Goal: Information Seeking & Learning: Learn about a topic

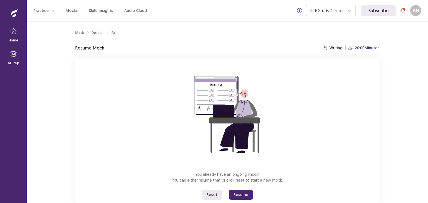
click at [236, 192] on button "Resume" at bounding box center [241, 195] width 24 height 10
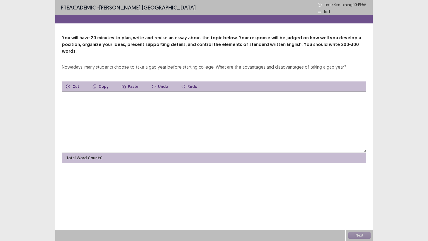
click at [187, 113] on textarea at bounding box center [214, 121] width 304 height 61
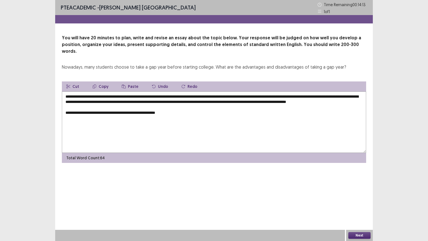
click at [155, 113] on textarea "**********" at bounding box center [214, 121] width 304 height 61
click at [190, 112] on textarea "**********" at bounding box center [214, 121] width 304 height 61
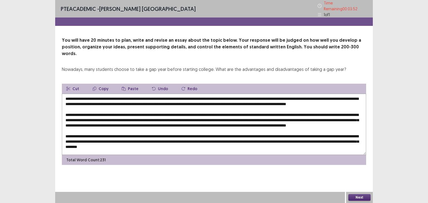
scroll to position [8, 0]
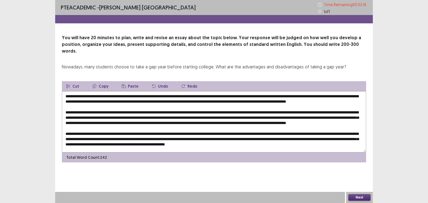
click at [147, 135] on textarea at bounding box center [214, 121] width 304 height 61
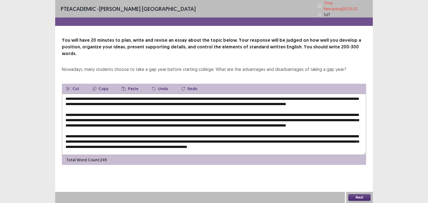
click at [346, 142] on textarea at bounding box center [214, 124] width 304 height 61
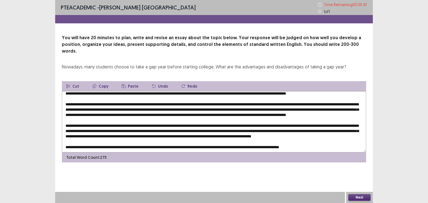
scroll to position [24, 0]
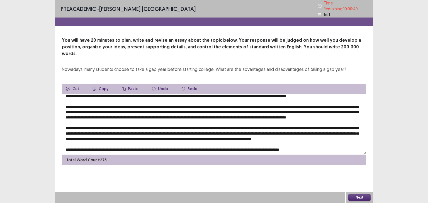
click at [338, 127] on textarea at bounding box center [214, 124] width 304 height 61
type textarea "**********"
click at [359, 198] on button "Next" at bounding box center [359, 198] width 22 height 7
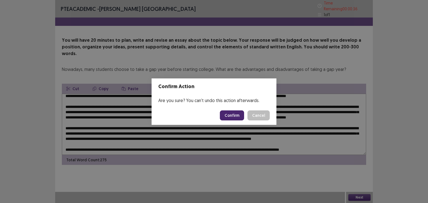
click at [234, 118] on button "Confirm" at bounding box center [232, 116] width 24 height 10
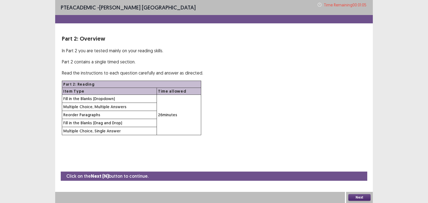
click at [358, 197] on button "Next" at bounding box center [359, 198] width 22 height 7
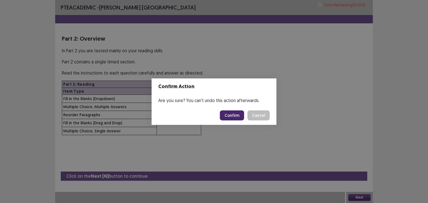
click at [232, 116] on button "Confirm" at bounding box center [232, 116] width 24 height 10
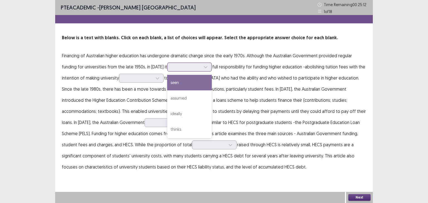
click at [182, 67] on div at bounding box center [186, 66] width 29 height 5
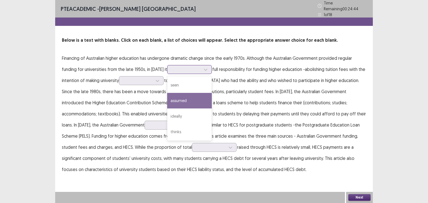
click at [178, 101] on div "assumed" at bounding box center [189, 101] width 45 height 16
click at [188, 70] on div "assumed" at bounding box center [186, 70] width 29 height 8
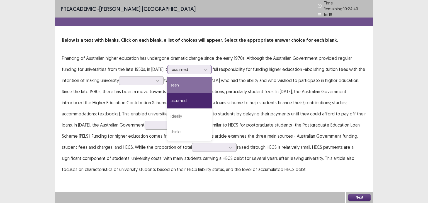
click at [189, 83] on div "seen" at bounding box center [189, 85] width 45 height 16
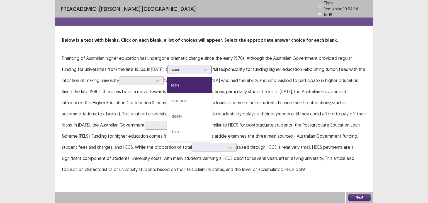
click at [185, 66] on div "seen" at bounding box center [186, 70] width 29 height 8
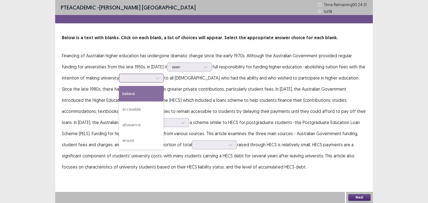
click at [135, 79] on div at bounding box center [138, 78] width 29 height 5
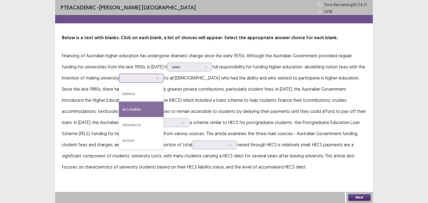
click at [142, 109] on div "accessible" at bounding box center [141, 110] width 45 height 16
click at [147, 81] on div at bounding box center [138, 78] width 29 height 5
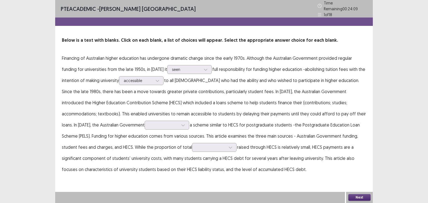
click at [193, 96] on p "Financing of Australian higher education has undergone dramatic change since th…" at bounding box center [214, 114] width 304 height 123
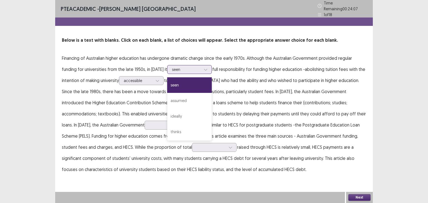
click at [175, 67] on div at bounding box center [186, 69] width 29 height 5
click at [180, 116] on div "ideally" at bounding box center [189, 117] width 45 height 16
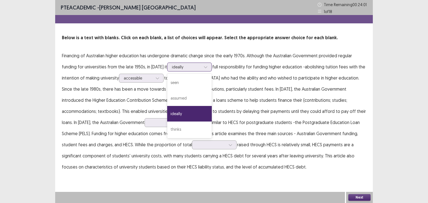
click at [188, 67] on div at bounding box center [186, 66] width 29 height 5
click at [186, 69] on div at bounding box center [186, 66] width 29 height 5
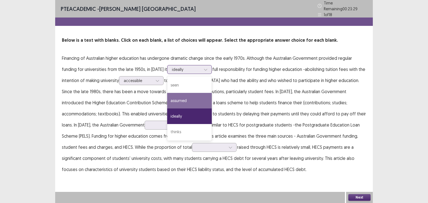
click at [184, 99] on div "assumed" at bounding box center [189, 101] width 45 height 16
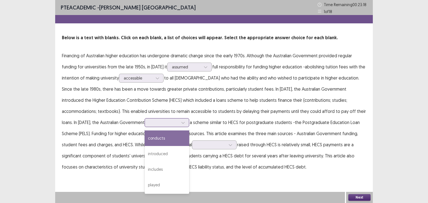
click at [149, 123] on div at bounding box center [163, 122] width 29 height 5
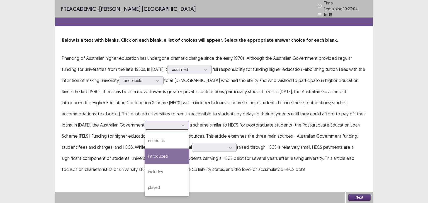
click at [145, 154] on div "introduced" at bounding box center [167, 157] width 45 height 16
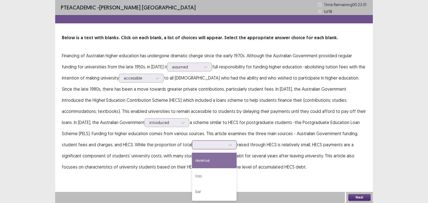
click at [197, 147] on div at bounding box center [211, 144] width 29 height 5
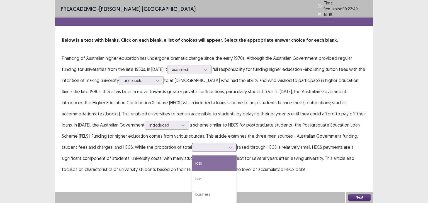
scroll to position [0, 0]
click at [192, 157] on div "revenue" at bounding box center [214, 164] width 45 height 16
click at [197, 145] on div at bounding box center [211, 147] width 29 height 5
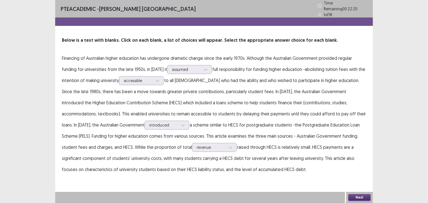
click at [263, 173] on div "PTE academic - Asmita Nepal Time Remaining 00 : 22 : 20 1 of 18 Below is a text…" at bounding box center [214, 93] width 318 height 186
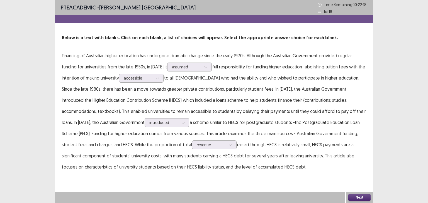
click at [361, 197] on button "Next" at bounding box center [359, 198] width 22 height 7
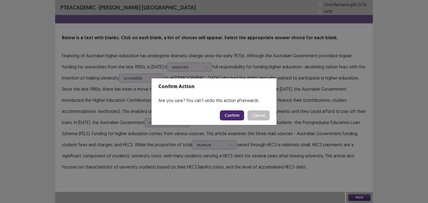
click at [229, 114] on button "Confirm" at bounding box center [232, 116] width 24 height 10
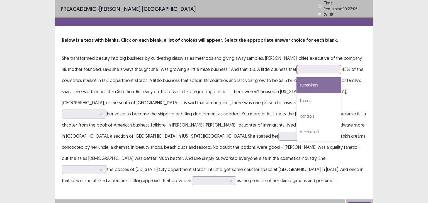
click at [301, 69] on div at bounding box center [315, 69] width 29 height 5
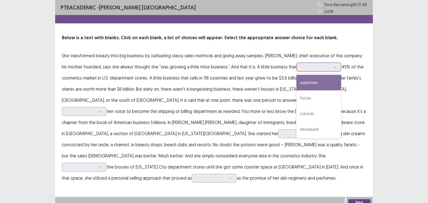
click at [311, 81] on div "supervises" at bounding box center [319, 83] width 45 height 16
click at [320, 69] on div at bounding box center [315, 66] width 29 height 5
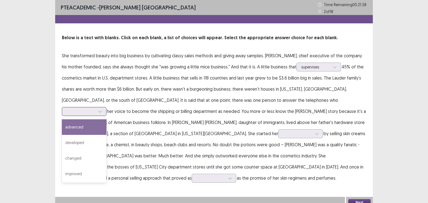
click at [105, 108] on div at bounding box center [100, 112] width 8 height 8
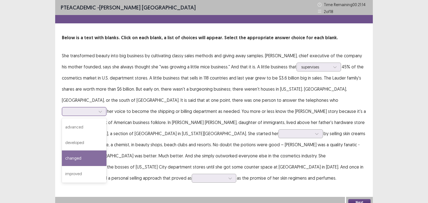
click at [106, 151] on div "changed" at bounding box center [84, 159] width 45 height 16
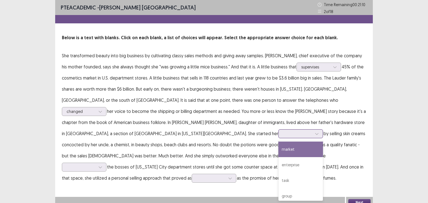
click at [283, 134] on div at bounding box center [297, 133] width 29 height 5
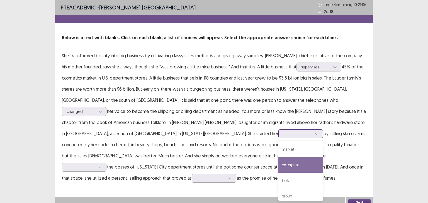
click at [278, 166] on div "enterprise" at bounding box center [300, 165] width 45 height 16
click at [283, 137] on div at bounding box center [297, 133] width 29 height 5
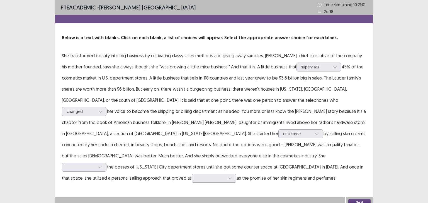
click at [161, 177] on div "PTE academic - Asmita Nepal Time Remaining 00 : 21 : 01 2 of 18 Below is a text…" at bounding box center [214, 97] width 318 height 195
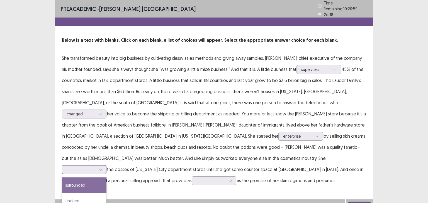
click at [83, 167] on div at bounding box center [81, 169] width 29 height 5
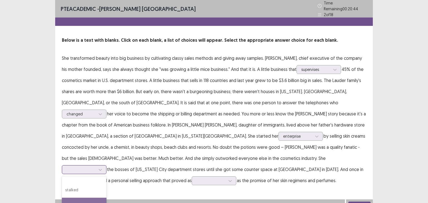
click at [93, 198] on div "approach" at bounding box center [84, 206] width 45 height 16
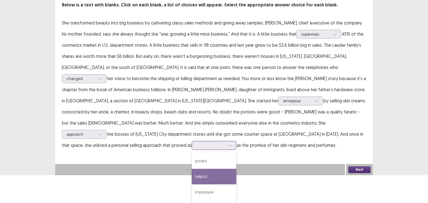
click at [197, 150] on div "4 results available. Use Up and Down to choose options, press Enter to select t…" at bounding box center [214, 145] width 45 height 9
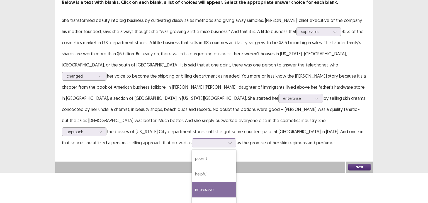
click at [202, 182] on div "impressive" at bounding box center [214, 190] width 45 height 16
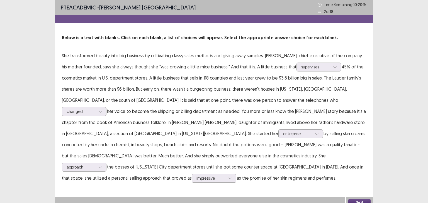
click at [355, 200] on button "Next" at bounding box center [359, 203] width 22 height 7
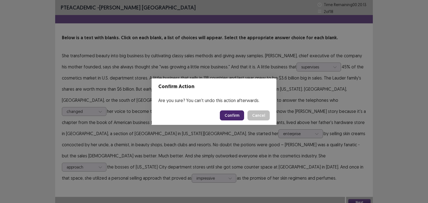
click at [238, 118] on button "Confirm" at bounding box center [232, 116] width 24 height 10
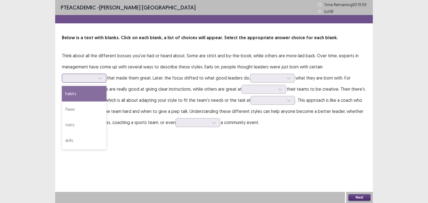
click at [96, 76] on div at bounding box center [81, 78] width 29 height 5
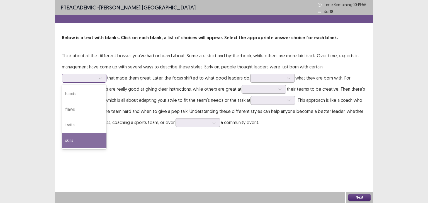
click at [106, 133] on div "skills" at bounding box center [84, 141] width 45 height 16
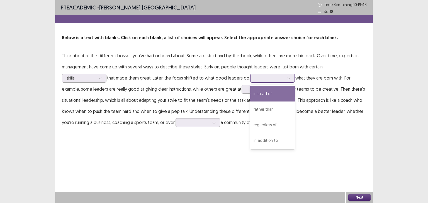
click at [255, 79] on div at bounding box center [269, 78] width 29 height 5
click at [250, 92] on div "instead of" at bounding box center [272, 94] width 45 height 16
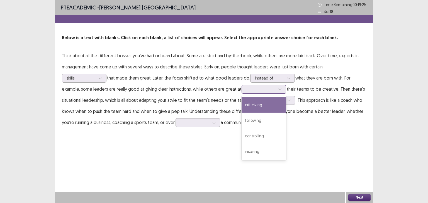
click at [246, 89] on div at bounding box center [260, 89] width 29 height 5
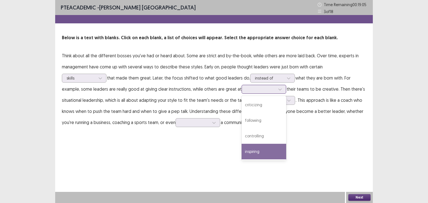
click at [242, 153] on div "inspiring" at bounding box center [264, 152] width 45 height 16
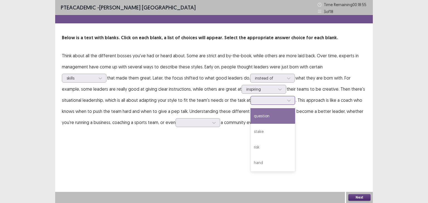
click at [255, 100] on div at bounding box center [269, 100] width 29 height 5
click at [255, 103] on div at bounding box center [269, 100] width 29 height 5
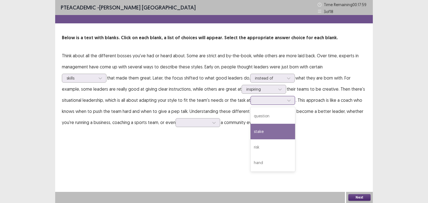
click at [251, 133] on div "stake" at bounding box center [273, 132] width 45 height 16
click at [255, 102] on div at bounding box center [269, 100] width 29 height 5
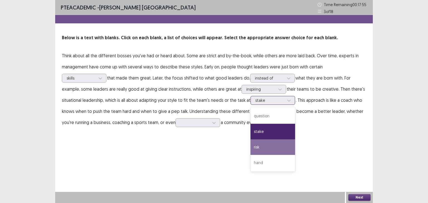
click at [251, 148] on div "risk" at bounding box center [273, 148] width 45 height 16
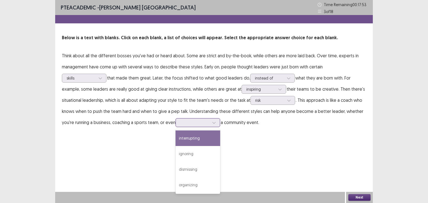
click at [180, 124] on div at bounding box center [194, 122] width 29 height 5
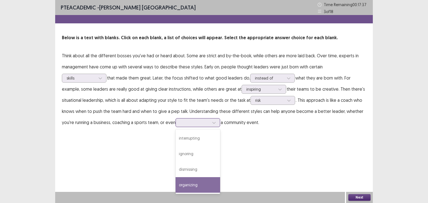
click at [176, 186] on div "organizing" at bounding box center [198, 186] width 45 height 16
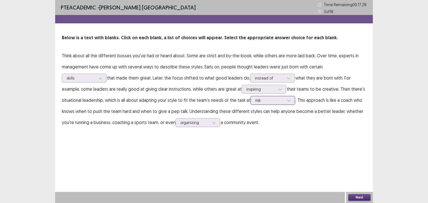
click at [255, 103] on div at bounding box center [269, 100] width 29 height 5
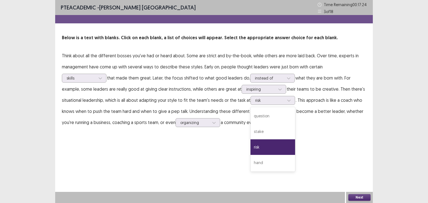
click at [298, 156] on div "PTE academic - Asmita Nepal Time Remaining 00 : 17 : 24 3 of 18 Below is a text…" at bounding box center [214, 101] width 318 height 203
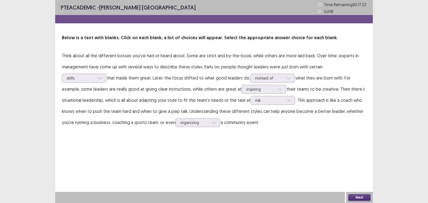
click at [363, 197] on button "Next" at bounding box center [359, 198] width 22 height 7
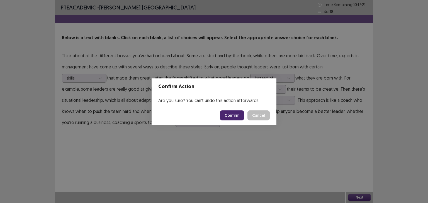
click at [237, 115] on button "Confirm" at bounding box center [232, 116] width 24 height 10
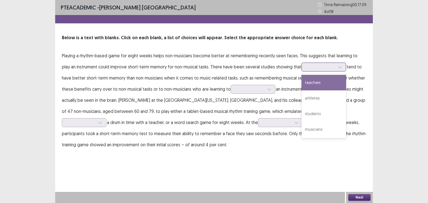
click at [306, 67] on div at bounding box center [320, 66] width 29 height 5
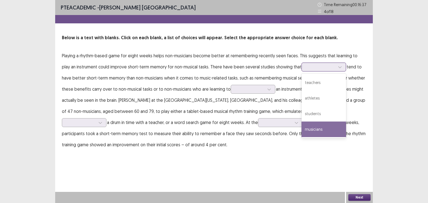
click at [317, 127] on div "musicians" at bounding box center [324, 130] width 45 height 16
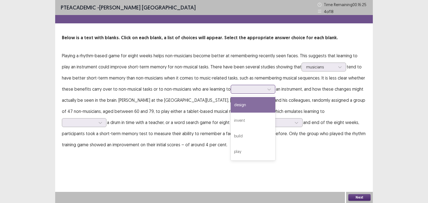
click at [240, 89] on div at bounding box center [250, 89] width 29 height 5
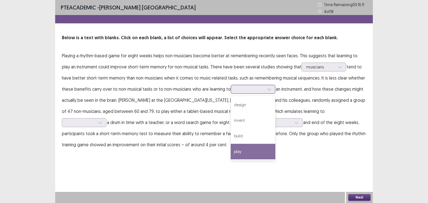
click at [239, 149] on div "play" at bounding box center [253, 152] width 45 height 16
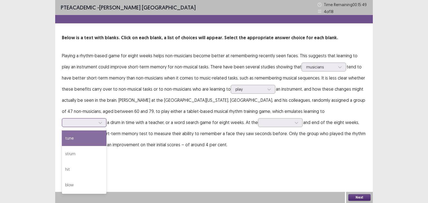
click at [96, 120] on div at bounding box center [81, 122] width 29 height 5
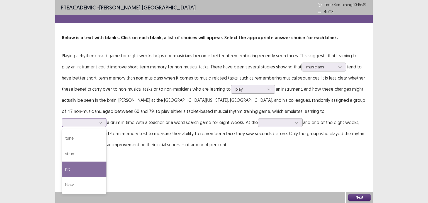
click at [106, 162] on div "hit" at bounding box center [84, 170] width 45 height 16
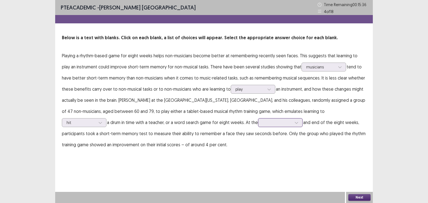
click at [263, 121] on div at bounding box center [277, 122] width 29 height 5
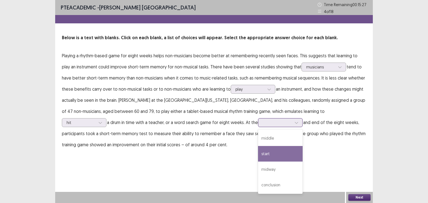
click at [258, 158] on div "start" at bounding box center [280, 154] width 45 height 16
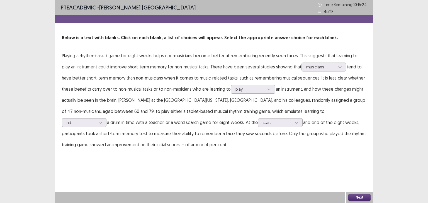
click at [359, 197] on button "Next" at bounding box center [359, 198] width 22 height 7
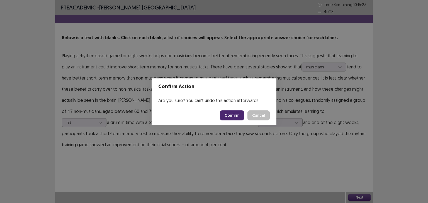
click at [241, 114] on button "Confirm" at bounding box center [232, 116] width 24 height 10
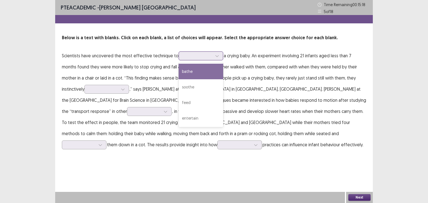
click at [189, 56] on div at bounding box center [197, 55] width 29 height 5
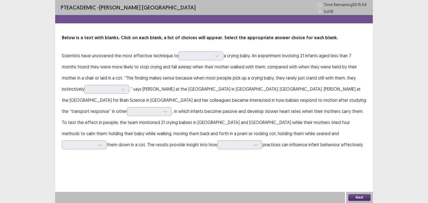
click at [143, 82] on p "Scientists have uncovered the most effective technique to a crying baby. An exp…" at bounding box center [214, 100] width 304 height 100
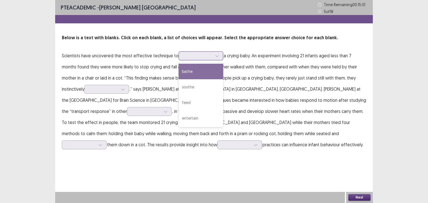
click at [193, 56] on div at bounding box center [197, 55] width 29 height 5
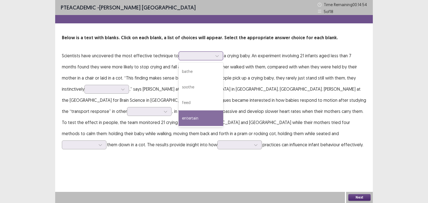
click at [197, 117] on div "entertain" at bounding box center [201, 119] width 45 height 16
click at [201, 55] on div at bounding box center [197, 55] width 29 height 5
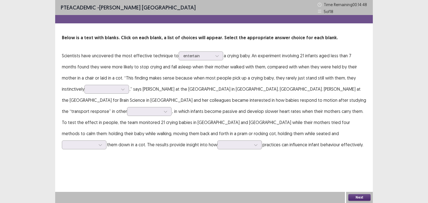
click at [115, 78] on p "Scientists have uncovered the most effective technique to entertain a crying ba…" at bounding box center [214, 100] width 304 height 100
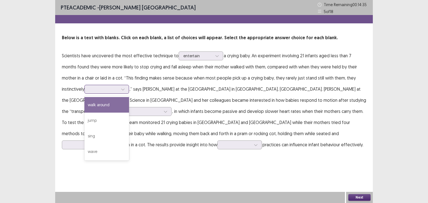
click at [119, 86] on div at bounding box center [123, 89] width 8 height 8
click at [88, 104] on div "walk around" at bounding box center [106, 105] width 45 height 16
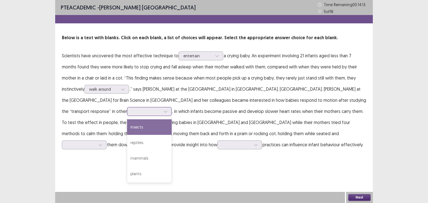
click at [161, 109] on div at bounding box center [146, 111] width 29 height 5
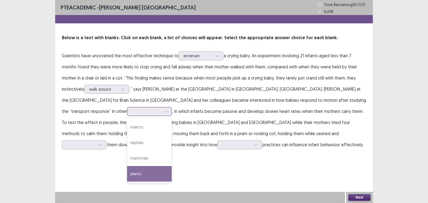
click at [172, 166] on div "plants" at bounding box center [149, 174] width 45 height 16
click at [161, 109] on div at bounding box center [146, 111] width 29 height 5
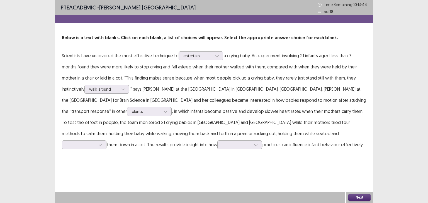
click at [362, 144] on p "Scientists have uncovered the most effective technique to entertain a crying ba…" at bounding box center [214, 100] width 304 height 100
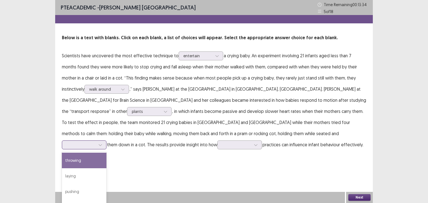
click at [96, 142] on div at bounding box center [81, 144] width 29 height 5
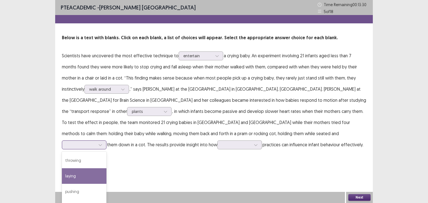
click at [106, 169] on div "laying" at bounding box center [84, 177] width 45 height 16
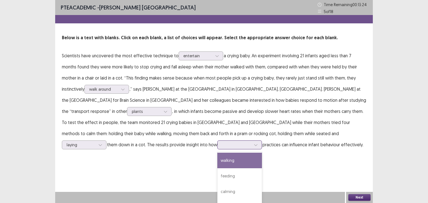
click at [251, 142] on div at bounding box center [236, 144] width 29 height 5
drag, startPoint x: 328, startPoint y: 190, endPoint x: 318, endPoint y: 147, distance: 44.4
click at [262, 152] on div "walking feeding calming traditional" at bounding box center [239, 182] width 45 height 60
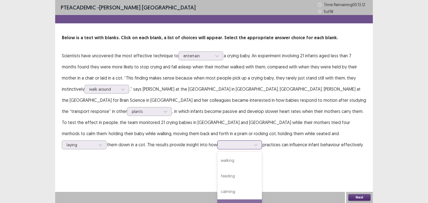
scroll to position [4, 0]
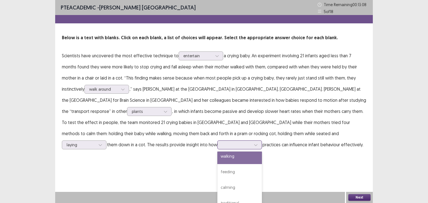
click at [262, 149] on div "walking" at bounding box center [239, 157] width 45 height 16
click at [251, 141] on div "walking" at bounding box center [236, 145] width 29 height 8
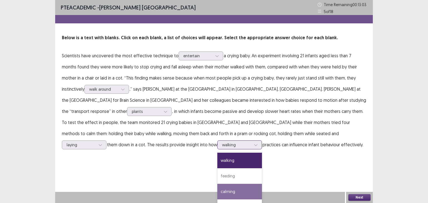
click at [262, 184] on div "calming" at bounding box center [239, 192] width 45 height 16
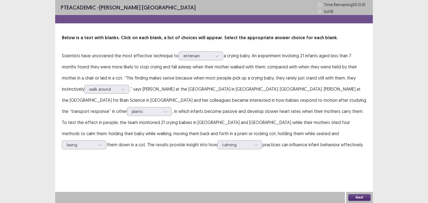
click at [354, 197] on button "Next" at bounding box center [359, 198] width 22 height 7
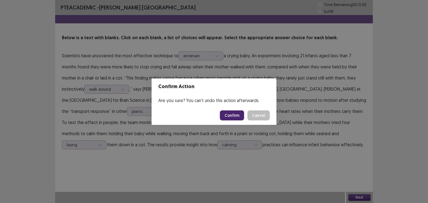
click at [236, 119] on button "Confirm" at bounding box center [232, 116] width 24 height 10
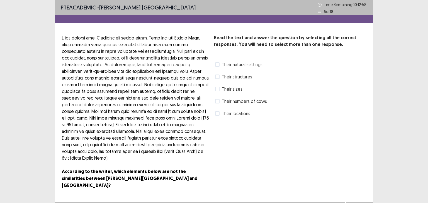
click at [216, 89] on span at bounding box center [217, 89] width 4 height 4
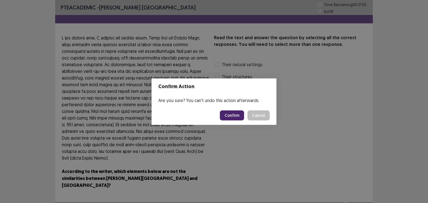
click at [231, 118] on button "Confirm" at bounding box center [232, 116] width 24 height 10
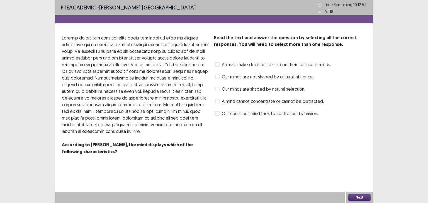
click at [224, 90] on span "Our minds are shaped by natural selection." at bounding box center [263, 89] width 83 height 7
click at [358, 196] on button "Next" at bounding box center [359, 198] width 22 height 7
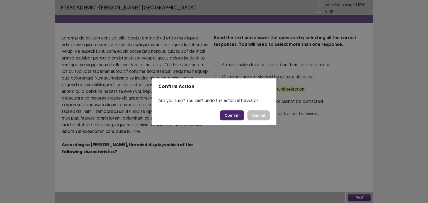
click at [236, 113] on button "Confirm" at bounding box center [232, 116] width 24 height 10
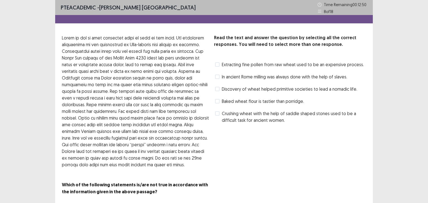
click at [219, 88] on span at bounding box center [217, 89] width 4 height 4
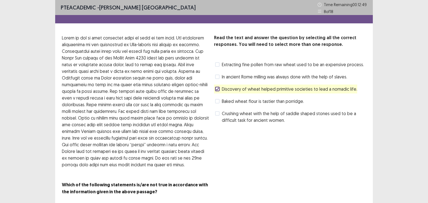
scroll to position [16, 0]
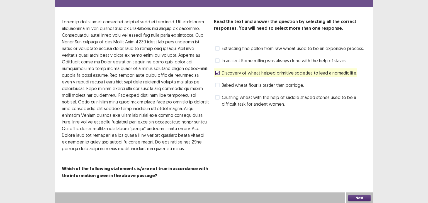
click at [363, 197] on button "Next" at bounding box center [359, 198] width 22 height 7
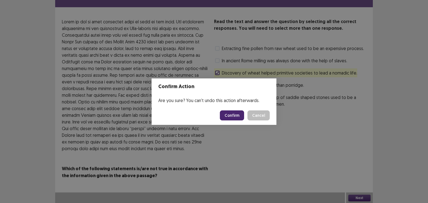
click at [242, 117] on button "Confirm" at bounding box center [232, 116] width 24 height 10
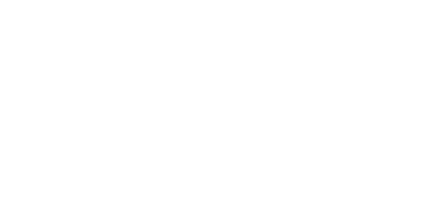
scroll to position [0, 0]
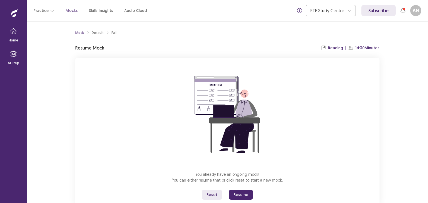
drag, startPoint x: 151, startPoint y: 89, endPoint x: 153, endPoint y: 107, distance: 18.3
click at [153, 107] on div "You already have an ongoing mock! You can either resume that or click reset to …" at bounding box center [227, 132] width 304 height 149
click at [239, 197] on button "Resume" at bounding box center [241, 195] width 24 height 10
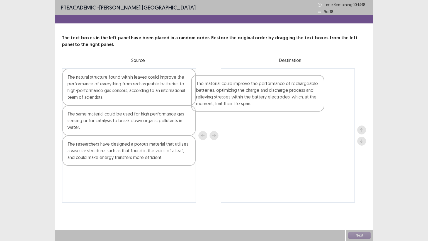
drag, startPoint x: 88, startPoint y: 182, endPoint x: 220, endPoint y: 91, distance: 160.5
click at [220, 91] on div "The natural structure found within leaves could improve the performance of ever…" at bounding box center [214, 135] width 304 height 135
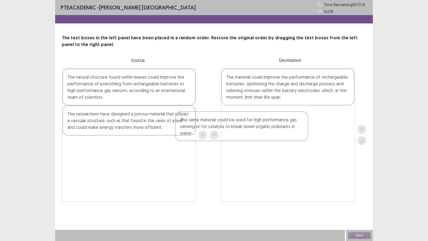
drag, startPoint x: 107, startPoint y: 116, endPoint x: 237, endPoint y: 119, distance: 130.8
click at [237, 119] on div "The natural structure found within leaves could improve the performance of ever…" at bounding box center [214, 135] width 304 height 134
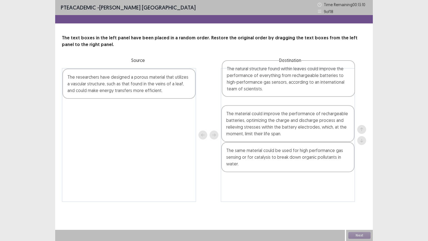
drag, startPoint x: 114, startPoint y: 88, endPoint x: 276, endPoint y: 79, distance: 162.5
click at [276, 79] on div "The natural structure found within leaves could improve the performance of ever…" at bounding box center [214, 135] width 304 height 134
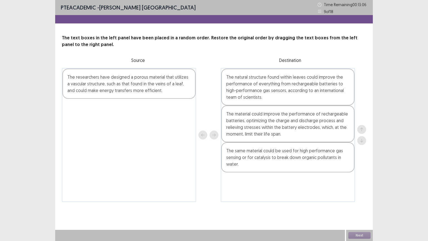
click at [157, 85] on div "The researchers have designed a porous material that utilizes a vascular struct…" at bounding box center [128, 84] width 133 height 30
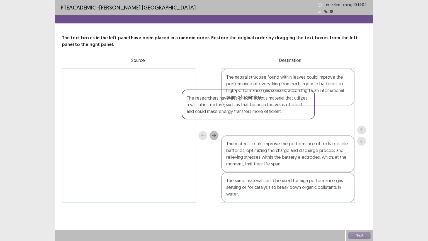
drag, startPoint x: 157, startPoint y: 85, endPoint x: 279, endPoint y: 106, distance: 123.9
click at [279, 106] on div "The researchers have designed a porous material that utilizes a vascular struct…" at bounding box center [214, 135] width 304 height 135
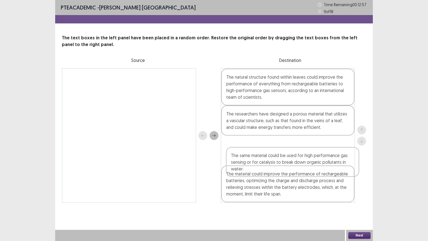
drag, startPoint x: 258, startPoint y: 188, endPoint x: 264, endPoint y: 159, distance: 29.6
click at [264, 159] on div "The natural structure found within leaves could improve the performance of ever…" at bounding box center [288, 135] width 134 height 135
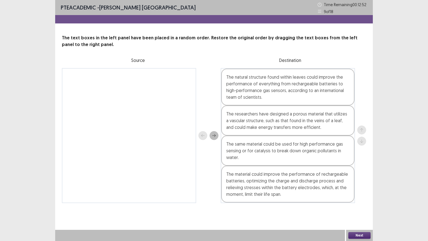
click at [360, 203] on button "Next" at bounding box center [359, 235] width 22 height 7
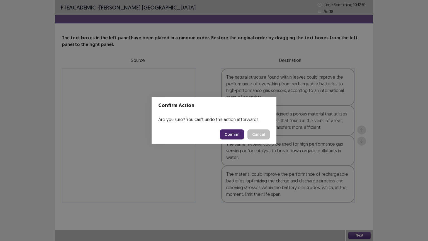
click at [235, 130] on button "Confirm" at bounding box center [232, 134] width 24 height 10
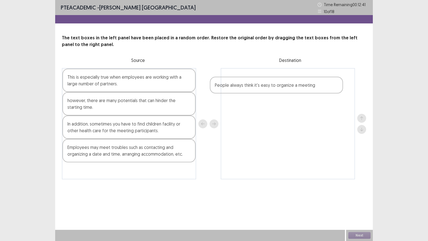
drag, startPoint x: 121, startPoint y: 175, endPoint x: 281, endPoint y: 83, distance: 184.7
click at [281, 83] on div "This is especially true when employees are working with a large number of partn…" at bounding box center [214, 123] width 304 height 111
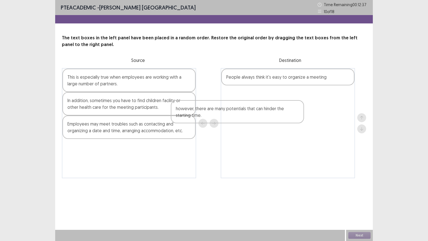
drag, startPoint x: 157, startPoint y: 105, endPoint x: 287, endPoint y: 111, distance: 130.0
click at [287, 111] on div "This is especially true when employees are working with a large number of partn…" at bounding box center [214, 123] width 304 height 110
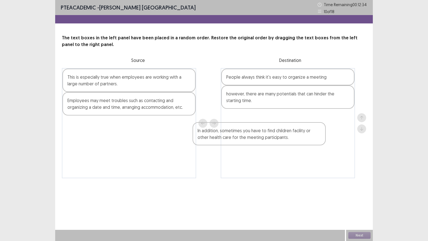
drag, startPoint x: 127, startPoint y: 109, endPoint x: 260, endPoint y: 139, distance: 136.2
click at [260, 139] on div "This is especially true when employees are working with a large number of partn…" at bounding box center [214, 123] width 304 height 110
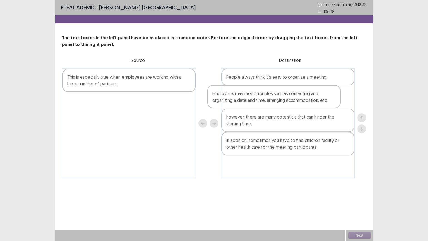
drag, startPoint x: 108, startPoint y: 103, endPoint x: 256, endPoint y: 98, distance: 148.7
click at [256, 98] on div "This is especially true when employees are working with a large number of partn…" at bounding box center [214, 123] width 304 height 110
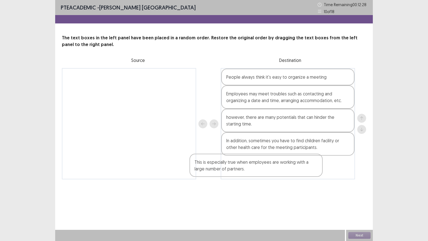
drag, startPoint x: 115, startPoint y: 81, endPoint x: 253, endPoint y: 161, distance: 159.4
click at [253, 161] on div "This is especially true when employees are working with a large number of partn…" at bounding box center [214, 123] width 304 height 111
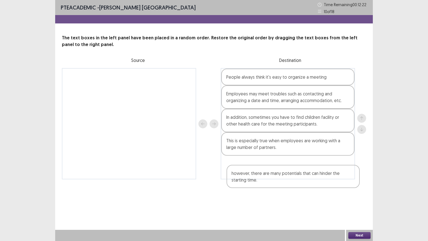
drag, startPoint x: 265, startPoint y: 120, endPoint x: 271, endPoint y: 179, distance: 58.6
click at [271, 179] on div "PTE academic - Asmita Nepal Time Remaining 00 : 12 : 22 10 of 18 The text boxes…" at bounding box center [214, 95] width 318 height 190
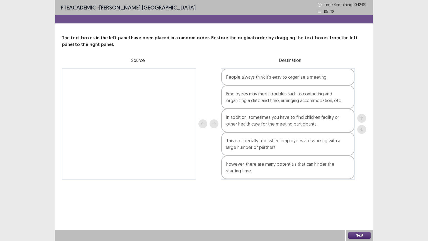
click at [289, 122] on div "In addition, sometimes you have to find children facility or other health care …" at bounding box center [287, 120] width 133 height 23
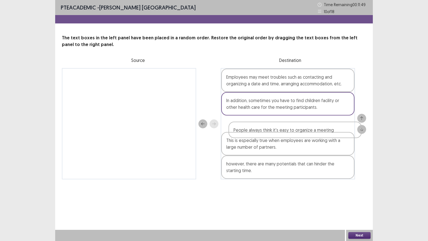
drag, startPoint x: 270, startPoint y: 79, endPoint x: 278, endPoint y: 135, distance: 56.9
click at [278, 135] on div "People always think it's easy to organize a meeting Employees may meet troubles…" at bounding box center [288, 123] width 134 height 111
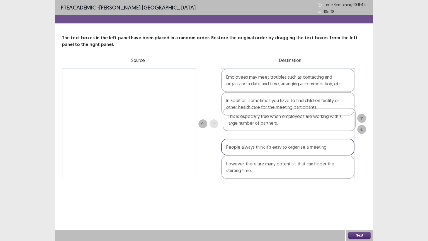
drag, startPoint x: 266, startPoint y: 149, endPoint x: 267, endPoint y: 124, distance: 25.1
click at [267, 124] on div "Employees may meet troubles such as contacting and organizing a date and time, …" at bounding box center [288, 123] width 134 height 111
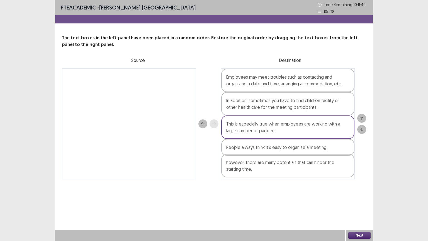
click at [264, 167] on div "Employees may meet troubles such as contacting and organizing a date and time, …" at bounding box center [288, 123] width 134 height 111
click at [262, 150] on div "People always think it's easy to organize a meeting" at bounding box center [287, 147] width 133 height 17
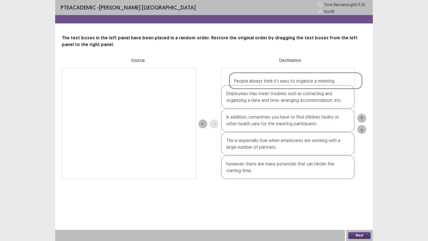
drag, startPoint x: 262, startPoint y: 150, endPoint x: 270, endPoint y: 76, distance: 74.3
click at [270, 76] on div "Employees may meet troubles such as contacting and organizing a date and time, …" at bounding box center [288, 123] width 134 height 111
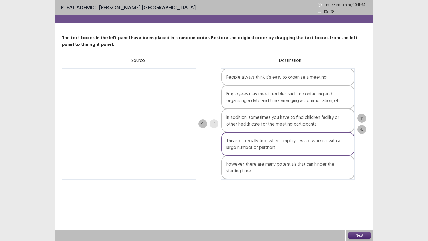
click at [358, 203] on button "Next" at bounding box center [359, 235] width 22 height 7
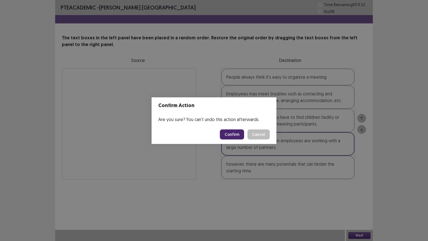
click at [230, 134] on button "Confirm" at bounding box center [232, 134] width 24 height 10
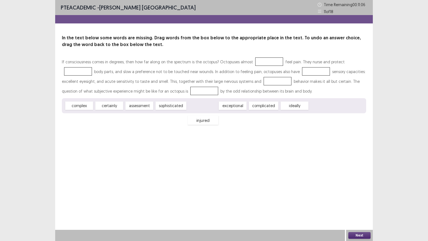
drag, startPoint x: 202, startPoint y: 107, endPoint x: 202, endPoint y: 120, distance: 12.6
click at [202, 120] on div "injured" at bounding box center [203, 120] width 31 height 9
drag, startPoint x: 203, startPoint y: 105, endPoint x: 360, endPoint y: 64, distance: 162.3
drag, startPoint x: 176, startPoint y: 106, endPoint x: 322, endPoint y: 72, distance: 149.9
drag, startPoint x: 314, startPoint y: 71, endPoint x: 269, endPoint y: 83, distance: 46.0
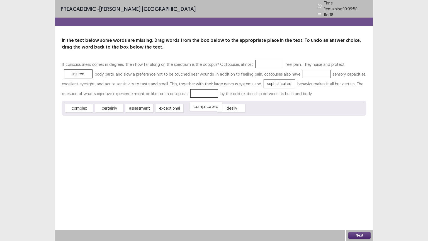
drag, startPoint x: 197, startPoint y: 106, endPoint x: 202, endPoint y: 105, distance: 4.7
click at [202, 105] on div "complicated" at bounding box center [206, 106] width 33 height 9
drag, startPoint x: 83, startPoint y: 108, endPoint x: 105, endPoint y: 112, distance: 22.9
click at [105, 112] on div "complex" at bounding box center [101, 111] width 31 height 9
drag, startPoint x: 205, startPoint y: 105, endPoint x: 208, endPoint y: 107, distance: 3.4
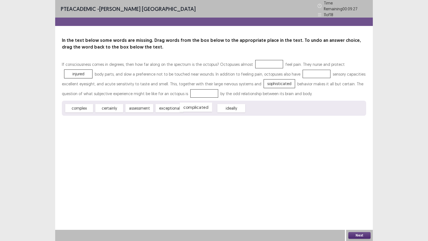
click at [208, 107] on div "complicated" at bounding box center [196, 107] width 33 height 9
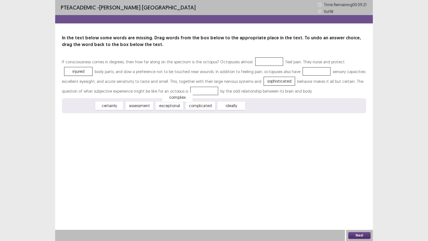
drag, startPoint x: 75, startPoint y: 107, endPoint x: 106, endPoint y: 113, distance: 32.3
click at [162, 102] on div "complex" at bounding box center [177, 97] width 31 height 9
click at [233, 106] on div "ideally" at bounding box center [231, 105] width 31 height 9
drag, startPoint x: 229, startPoint y: 106, endPoint x: 182, endPoint y: 94, distance: 48.8
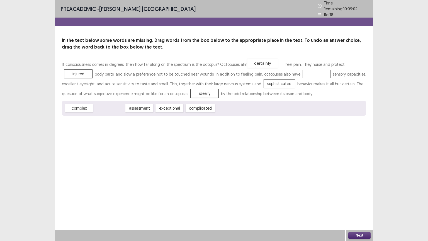
drag, startPoint x: 113, startPoint y: 105, endPoint x: 267, endPoint y: 60, distance: 159.7
click at [361, 203] on button "Next" at bounding box center [359, 235] width 22 height 7
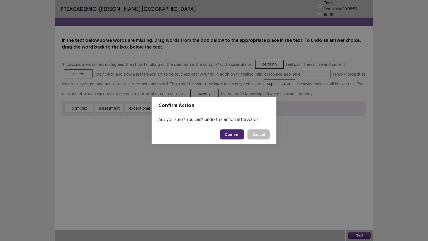
click at [324, 189] on div "Confirm Action Are you sure? You can't undo this action afterwards. Confirm Can…" at bounding box center [214, 120] width 428 height 241
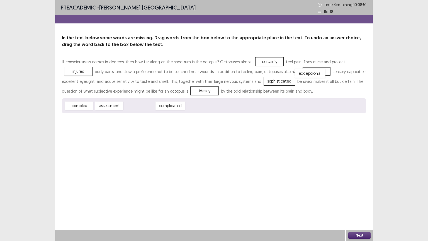
drag, startPoint x: 142, startPoint y: 106, endPoint x: 312, endPoint y: 74, distance: 173.7
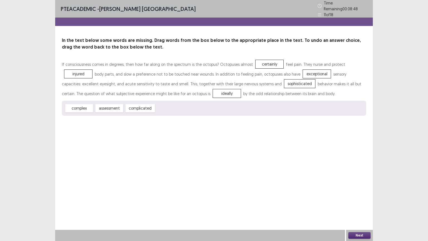
click at [364, 203] on button "Next" at bounding box center [359, 235] width 22 height 7
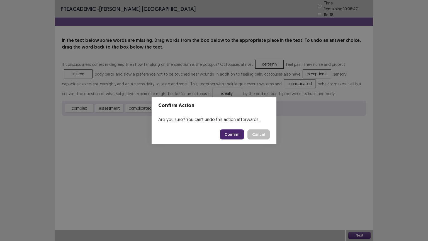
click at [237, 135] on button "Confirm" at bounding box center [232, 134] width 24 height 10
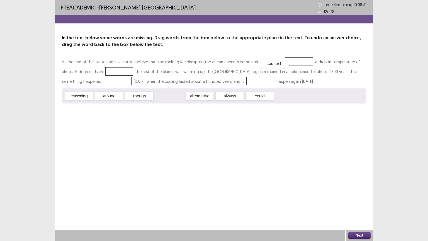
drag, startPoint x: 172, startPoint y: 95, endPoint x: 276, endPoint y: 63, distance: 109.2
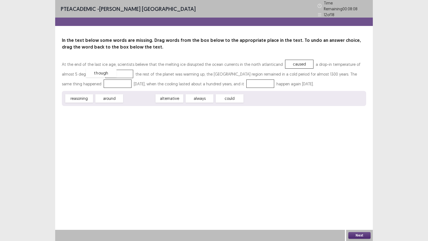
drag, startPoint x: 140, startPoint y: 95, endPoint x: 102, endPoint y: 69, distance: 46.0
drag, startPoint x: 109, startPoint y: 96, endPoint x: 92, endPoint y: 101, distance: 18.3
drag, startPoint x: 92, startPoint y: 101, endPoint x: 70, endPoint y: 120, distance: 29.0
click at [70, 120] on div "PTE academic - Asmita Nepal Time Remaining 00 : 07 : 57 12 of 18 In the text be…" at bounding box center [214, 120] width 318 height 241
drag, startPoint x: 108, startPoint y: 96, endPoint x: 77, endPoint y: 83, distance: 33.9
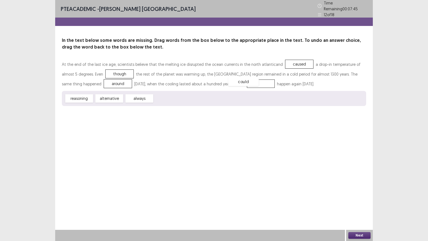
drag, startPoint x: 168, startPoint y: 97, endPoint x: 241, endPoint y: 81, distance: 73.9
drag, startPoint x: 370, startPoint y: 152, endPoint x: 358, endPoint y: 235, distance: 83.9
click at [358, 203] on div "PTE academic - Asmita Nepal Time Remaining 00 : 07 : 43 12 of 18 In the text be…" at bounding box center [214, 120] width 318 height 241
click at [358, 203] on button "Next" at bounding box center [359, 235] width 22 height 7
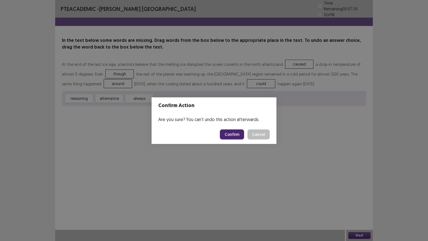
click at [232, 132] on button "Confirm" at bounding box center [232, 134] width 24 height 10
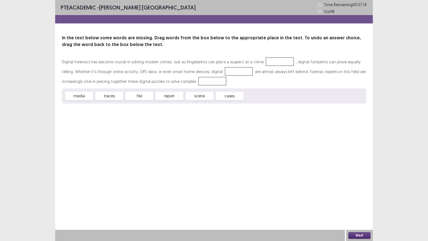
drag, startPoint x: 231, startPoint y: 96, endPoint x: 228, endPoint y: 76, distance: 20.5
click at [228, 76] on div "Digital forensics has become crucial in solving modern crimes. Just as fingerpr…" at bounding box center [214, 71] width 304 height 29
drag, startPoint x: 235, startPoint y: 96, endPoint x: 267, endPoint y: 61, distance: 47.7
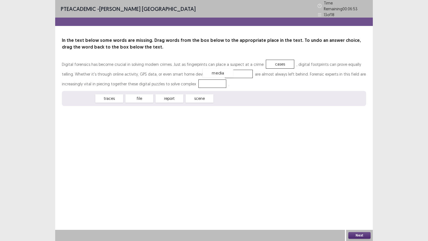
drag, startPoint x: 76, startPoint y: 95, endPoint x: 215, endPoint y: 70, distance: 141.4
click at [111, 87] on div "Digital forensics has become crucial in solving modern crimes. Just as fingerpr…" at bounding box center [214, 74] width 304 height 31
drag, startPoint x: 169, startPoint y: 97, endPoint x: 165, endPoint y: 101, distance: 5.1
click at [165, 101] on div "scene" at bounding box center [163, 100] width 31 height 9
drag, startPoint x: 112, startPoint y: 96, endPoint x: 182, endPoint y: 84, distance: 71.5
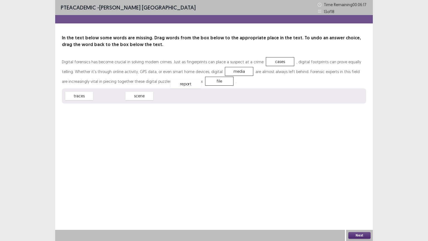
drag, startPoint x: 112, startPoint y: 97, endPoint x: 188, endPoint y: 85, distance: 77.1
click at [365, 203] on button "Next" at bounding box center [359, 235] width 22 height 7
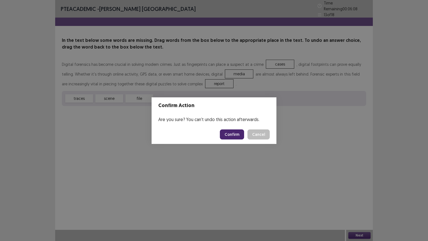
click at [113, 114] on div "Confirm Action Are you sure? You can't undo this action afterwards. Confirm Can…" at bounding box center [214, 120] width 428 height 241
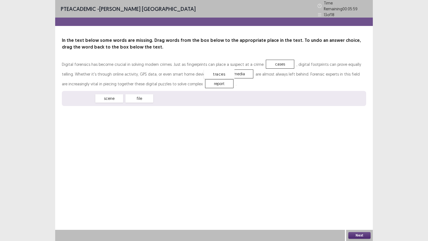
drag, startPoint x: 86, startPoint y: 96, endPoint x: 226, endPoint y: 72, distance: 142.3
click at [361, 203] on button "Next" at bounding box center [359, 235] width 22 height 7
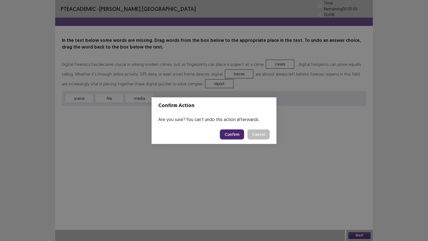
click at [233, 134] on button "Confirm" at bounding box center [232, 134] width 24 height 10
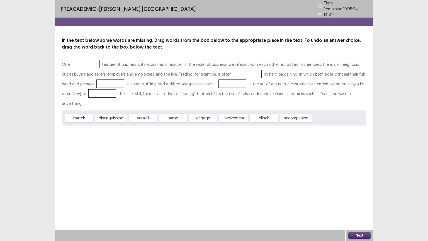
drag, startPoint x: 275, startPoint y: 49, endPoint x: 278, endPoint y: 53, distance: 5.0
click at [278, 53] on div "In the text below some words are missing. Drag words from the box below to the …" at bounding box center [214, 81] width 318 height 88
drag, startPoint x: 111, startPoint y: 104, endPoint x: 88, endPoint y: 62, distance: 48.4
drag, startPoint x: 262, startPoint y: 107, endPoint x: 230, endPoint y: 74, distance: 45.7
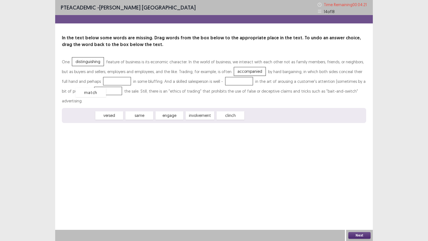
drag, startPoint x: 84, startPoint y: 106, endPoint x: 96, endPoint y: 83, distance: 26.3
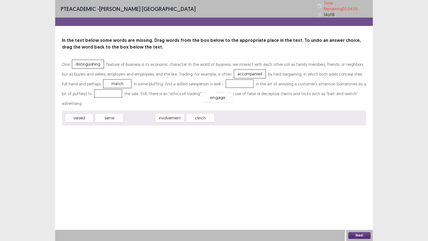
drag, startPoint x: 143, startPoint y: 105, endPoint x: 221, endPoint y: 84, distance: 81.2
drag, startPoint x: 165, startPoint y: 105, endPoint x: 74, endPoint y: 90, distance: 92.4
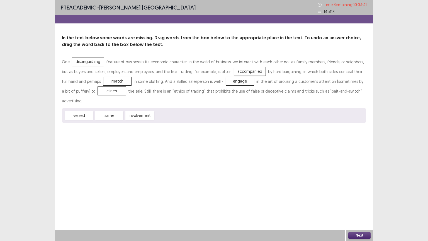
click at [361, 203] on button "Next" at bounding box center [359, 235] width 22 height 7
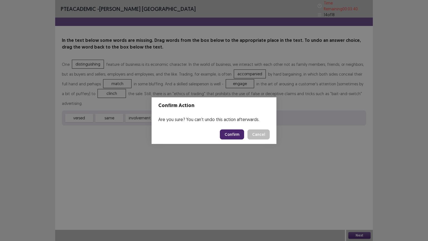
click at [229, 134] on button "Confirm" at bounding box center [232, 134] width 24 height 10
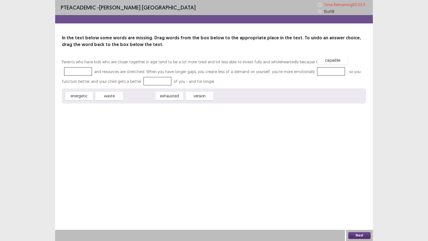
drag, startPoint x: 135, startPoint y: 96, endPoint x: 331, endPoint y: 61, distance: 199.0
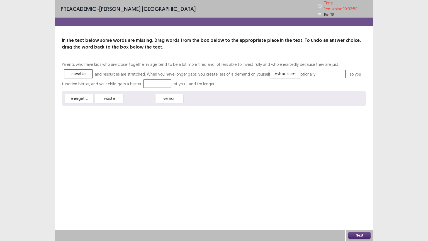
drag, startPoint x: 136, startPoint y: 97, endPoint x: 280, endPoint y: 73, distance: 145.8
drag, startPoint x: 79, startPoint y: 98, endPoint x: 337, endPoint y: 62, distance: 260.0
click at [123, 94] on div "version" at bounding box center [109, 98] width 28 height 8
drag, startPoint x: 123, startPoint y: 94, endPoint x: 107, endPoint y: 79, distance: 21.5
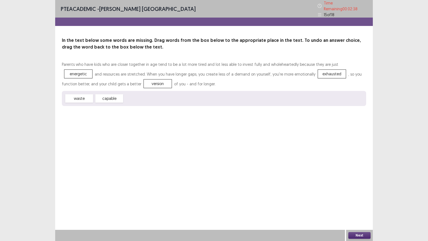
click at [361, 203] on button "Next" at bounding box center [359, 235] width 22 height 7
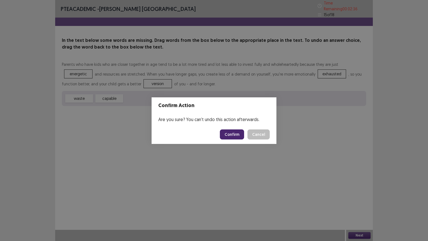
click at [229, 130] on button "Confirm" at bounding box center [232, 134] width 24 height 10
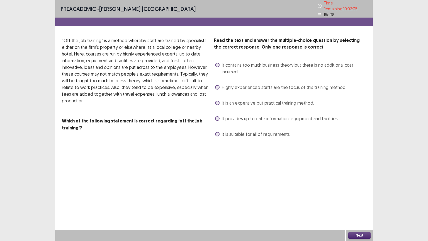
click at [219, 101] on span at bounding box center [217, 103] width 4 height 4
click at [363, 203] on button "Next" at bounding box center [359, 235] width 22 height 7
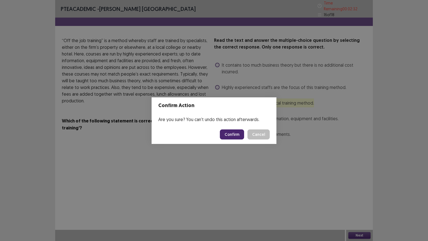
click at [233, 134] on button "Confirm" at bounding box center [232, 134] width 24 height 10
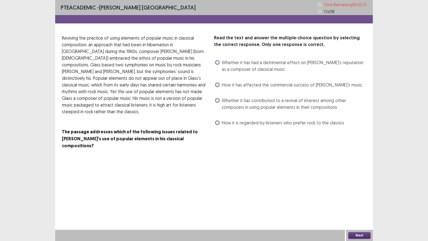
click at [217, 99] on span at bounding box center [217, 100] width 4 height 4
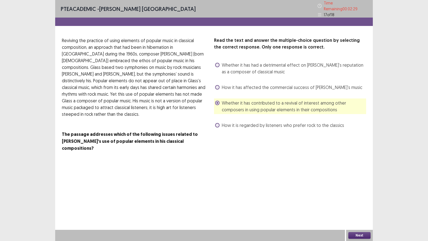
click at [360, 203] on button "Next" at bounding box center [359, 235] width 22 height 7
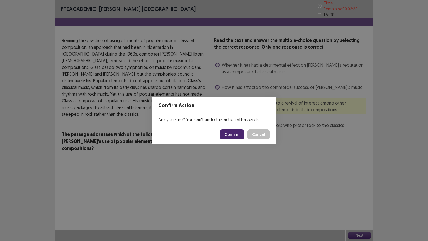
click at [236, 134] on button "Confirm" at bounding box center [232, 134] width 24 height 10
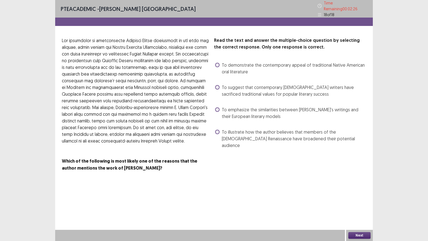
click at [218, 107] on span at bounding box center [217, 109] width 4 height 4
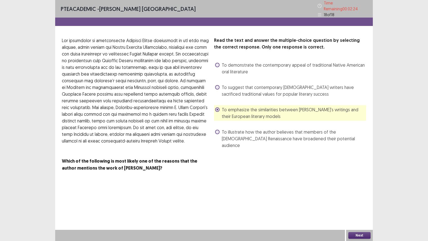
click at [358, 203] on button "Next" at bounding box center [359, 235] width 22 height 7
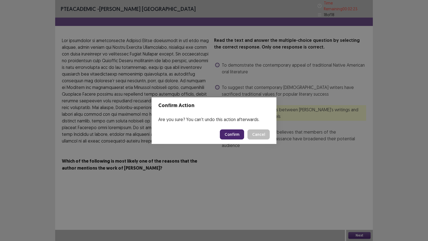
click at [231, 134] on button "Confirm" at bounding box center [232, 134] width 24 height 10
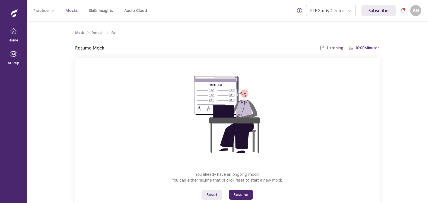
click at [239, 195] on button "Resume" at bounding box center [241, 195] width 24 height 10
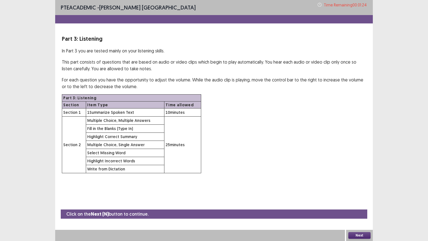
click at [356, 203] on button "Next" at bounding box center [359, 235] width 22 height 7
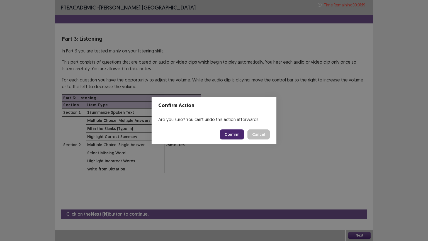
click at [230, 135] on button "Confirm" at bounding box center [232, 134] width 24 height 10
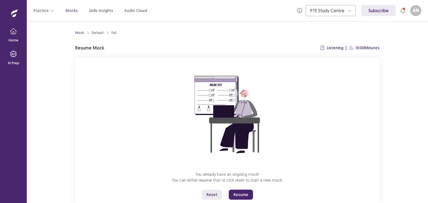
click at [243, 196] on button "Resume" at bounding box center [241, 195] width 24 height 10
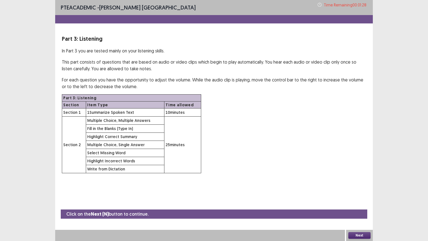
click at [363, 203] on button "Next" at bounding box center [359, 235] width 22 height 7
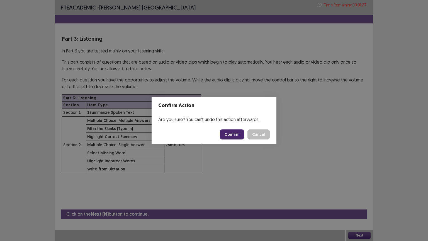
click at [239, 135] on button "Confirm" at bounding box center [232, 134] width 24 height 10
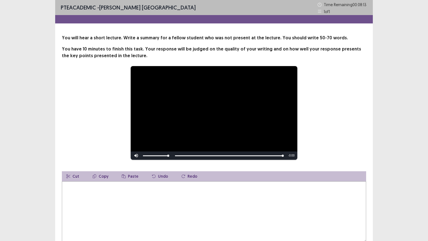
click at [169, 199] on textarea at bounding box center [214, 211] width 304 height 61
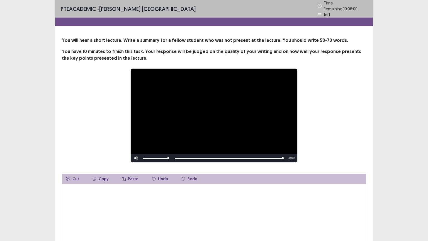
click at [143, 196] on textarea at bounding box center [214, 214] width 304 height 61
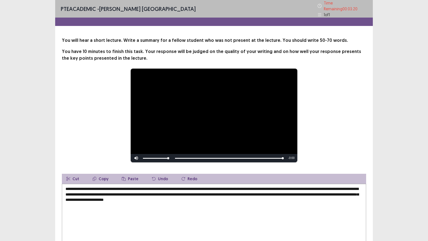
click at [260, 192] on textarea "**********" at bounding box center [214, 214] width 304 height 61
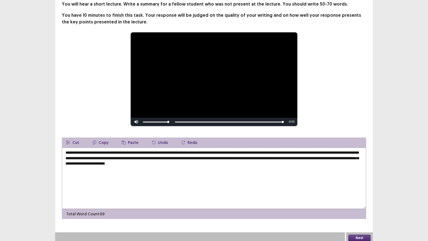
click at [263, 161] on textarea "**********" at bounding box center [214, 177] width 304 height 61
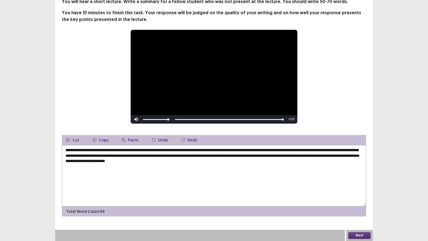
type textarea "**********"
click at [368, 203] on button "Next" at bounding box center [359, 235] width 22 height 7
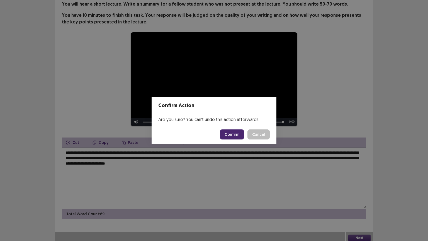
click at [228, 134] on button "Confirm" at bounding box center [232, 134] width 24 height 10
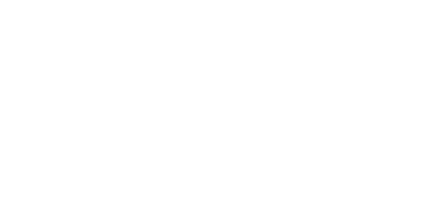
scroll to position [0, 0]
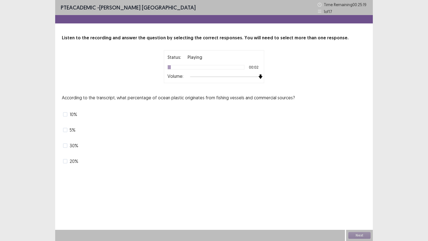
click at [259, 77] on div at bounding box center [225, 76] width 71 height 4
click at [259, 77] on img at bounding box center [260, 76] width 4 height 4
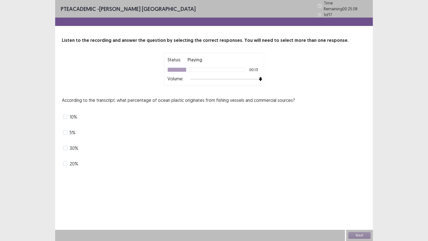
click at [308, 77] on div "Status: Playing 00:13 Volume:" at bounding box center [214, 69] width 304 height 33
click at [67, 115] on span at bounding box center [65, 117] width 4 height 4
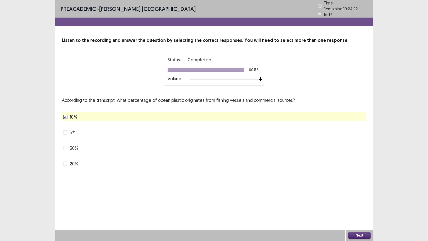
click at [357, 203] on button "Next" at bounding box center [359, 235] width 22 height 7
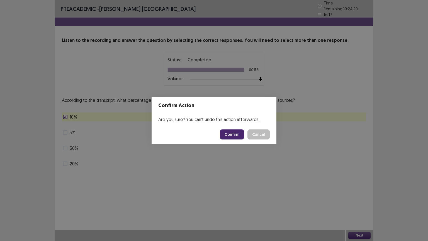
click at [233, 134] on button "Confirm" at bounding box center [232, 134] width 24 height 10
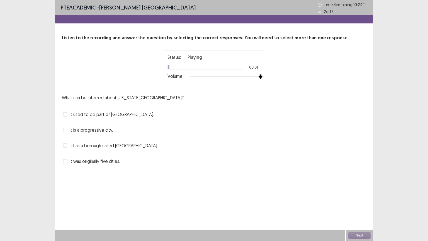
click at [260, 76] on div at bounding box center [225, 76] width 71 height 4
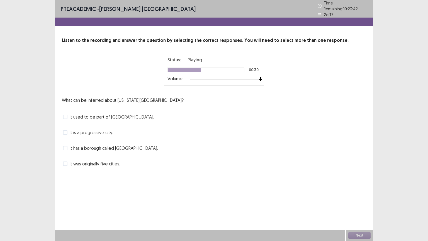
click at [91, 116] on span "It used to be part of Baltimore." at bounding box center [112, 116] width 84 height 7
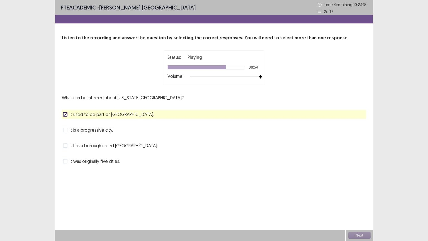
click at [90, 130] on span "It is a progressive city." at bounding box center [91, 130] width 43 height 7
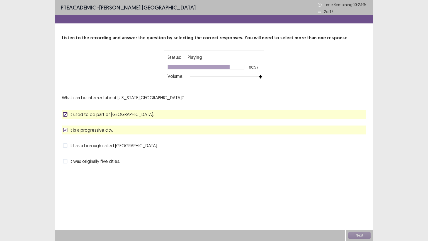
click at [169, 112] on div "It used to be part of Baltimore." at bounding box center [214, 114] width 304 height 9
click at [66, 114] on polyline at bounding box center [65, 114] width 3 height 2
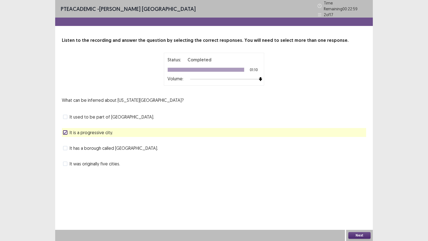
click at [354, 203] on button "Next" at bounding box center [359, 235] width 22 height 7
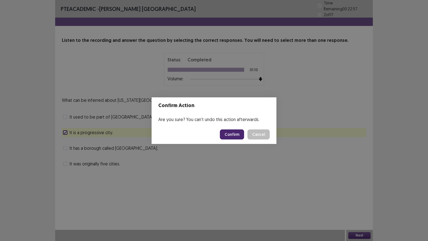
click at [233, 132] on button "Confirm" at bounding box center [232, 134] width 24 height 10
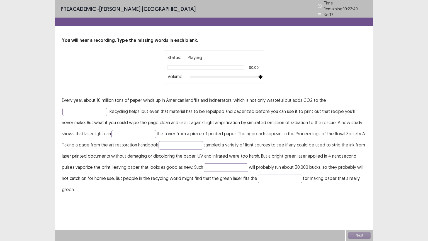
click at [260, 75] on div at bounding box center [225, 77] width 71 height 4
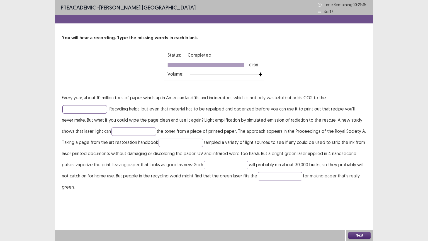
click at [85, 107] on input "text" at bounding box center [84, 109] width 45 height 8
type input "**********"
click at [111, 130] on input "text" at bounding box center [133, 131] width 45 height 8
type input "*****"
click at [159, 141] on input "text" at bounding box center [181, 143] width 45 height 8
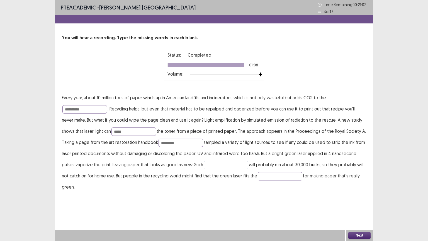
type input "*********"
click at [215, 164] on input "text" at bounding box center [226, 165] width 45 height 8
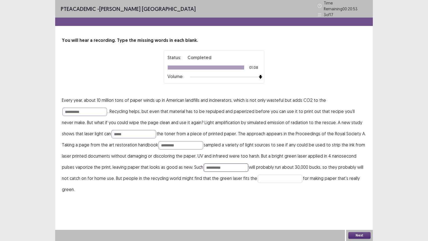
type input "**********"
click at [272, 177] on input "text" at bounding box center [280, 178] width 45 height 8
type input "****"
click at [357, 203] on button "Next" at bounding box center [359, 235] width 22 height 7
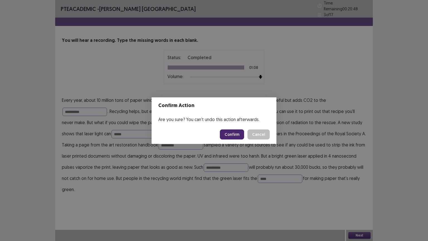
click at [238, 131] on button "Confirm" at bounding box center [232, 134] width 24 height 10
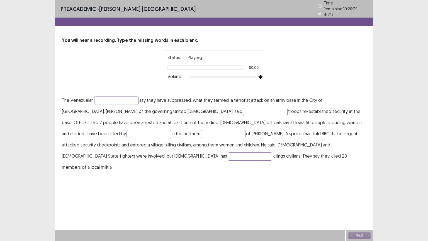
click at [260, 75] on div at bounding box center [225, 77] width 71 height 4
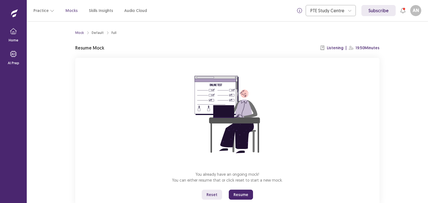
click at [244, 195] on button "Resume" at bounding box center [241, 195] width 24 height 10
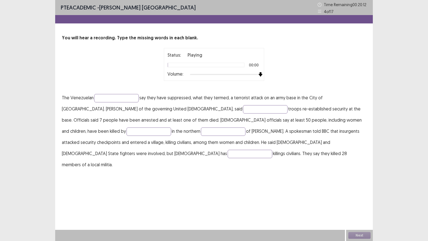
click at [259, 75] on div at bounding box center [225, 74] width 71 height 4
click at [128, 99] on input "text" at bounding box center [116, 98] width 45 height 8
type input "**********"
click at [243, 107] on input "text" at bounding box center [265, 109] width 45 height 8
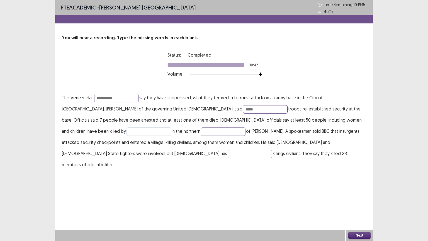
type input "*****"
click at [171, 127] on input "text" at bounding box center [149, 131] width 45 height 8
type input "**********"
click at [272, 150] on input "text" at bounding box center [250, 154] width 45 height 8
type input "******"
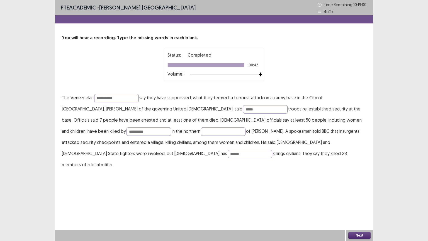
click at [359, 203] on button "Next" at bounding box center [359, 235] width 22 height 7
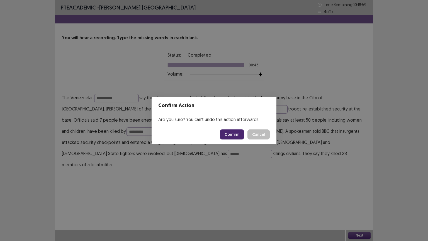
click at [237, 134] on button "Confirm" at bounding box center [232, 134] width 24 height 10
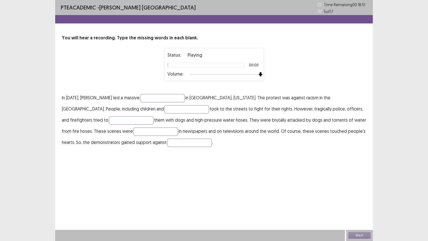
click at [260, 74] on div at bounding box center [225, 74] width 71 height 4
click at [178, 99] on input "text" at bounding box center [162, 98] width 45 height 8
type input "**********"
click at [164, 109] on input "text" at bounding box center [186, 109] width 45 height 8
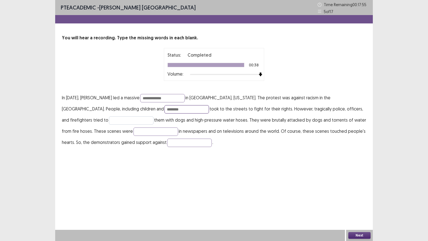
type input "********"
click at [109, 118] on input "text" at bounding box center [131, 120] width 45 height 8
type input "****"
click at [134, 132] on input "text" at bounding box center [156, 131] width 45 height 8
type input "*****"
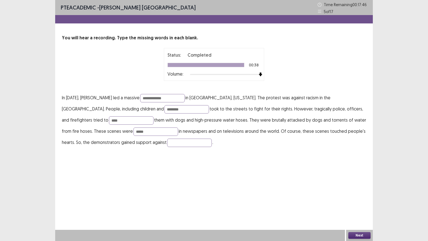
click at [356, 203] on button "Next" at bounding box center [359, 235] width 22 height 7
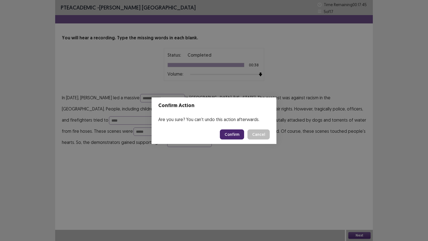
click at [230, 135] on button "Confirm" at bounding box center [232, 134] width 24 height 10
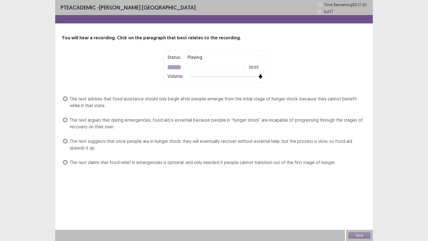
click at [259, 76] on div at bounding box center [225, 76] width 71 height 4
click at [171, 140] on span "The text suggests that once people are in hunger shock, they will eventually re…" at bounding box center [218, 144] width 297 height 13
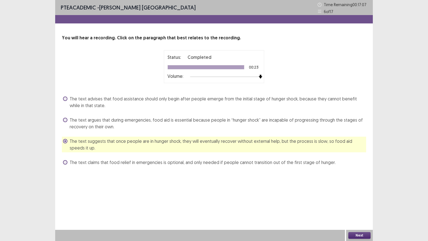
click at [363, 203] on button "Next" at bounding box center [359, 235] width 22 height 7
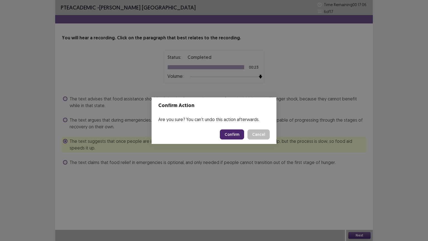
click at [233, 135] on button "Confirm" at bounding box center [232, 134] width 24 height 10
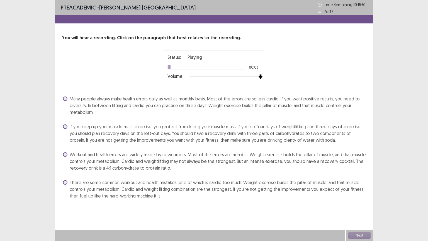
click at [259, 77] on div at bounding box center [225, 76] width 71 height 4
click at [224, 98] on span "Many people always make health errors daily as well as monthly basis. Most of t…" at bounding box center [218, 105] width 297 height 20
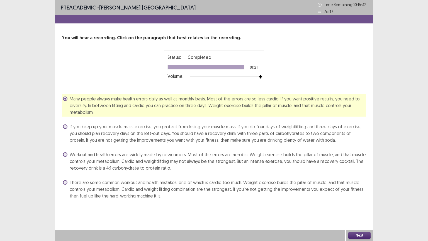
click at [359, 203] on button "Next" at bounding box center [359, 235] width 22 height 7
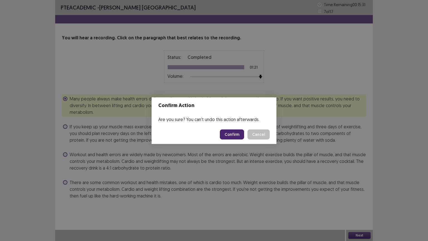
click at [226, 136] on button "Confirm" at bounding box center [232, 134] width 24 height 10
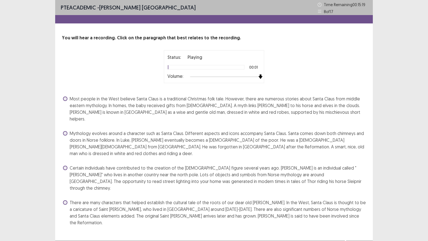
click at [260, 77] on div at bounding box center [225, 76] width 71 height 4
click at [205, 112] on span "Most people in the West believe Santa Claus is a traditional Christmas folk tal…" at bounding box center [218, 108] width 297 height 27
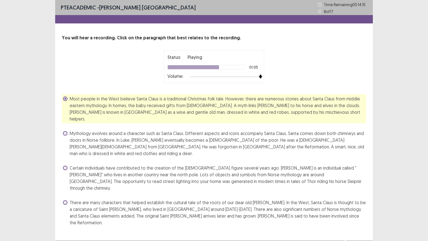
drag, startPoint x: 279, startPoint y: 186, endPoint x: 290, endPoint y: 207, distance: 23.2
click at [290, 203] on div "PTE academic - [PERSON_NAME] Nepal Time Remaining 00 : 14 : 15 8 of 17 You will…" at bounding box center [214, 119] width 318 height 238
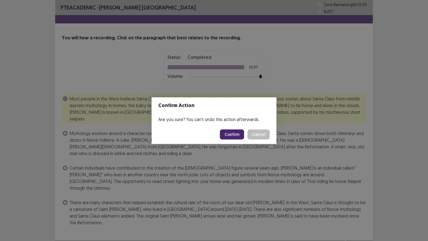
click at [243, 133] on button "Confirm" at bounding box center [232, 134] width 24 height 10
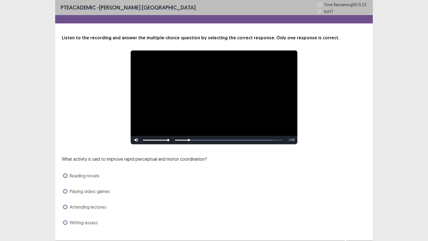
click at [89, 191] on span "Playing video games" at bounding box center [90, 191] width 40 height 7
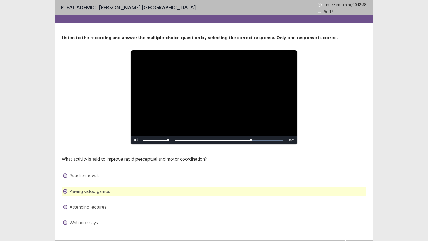
scroll to position [11, 0]
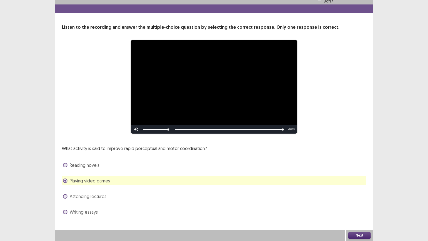
click at [363, 203] on button "Next" at bounding box center [359, 235] width 22 height 7
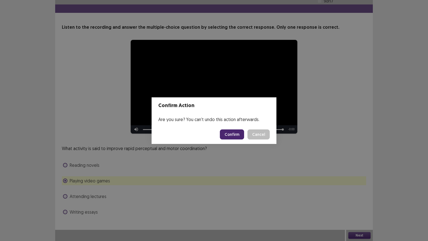
click at [236, 135] on button "Confirm" at bounding box center [232, 134] width 24 height 10
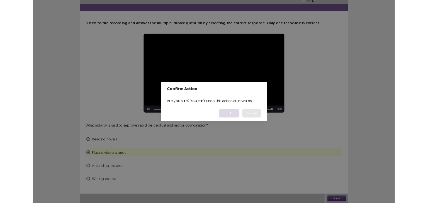
scroll to position [0, 0]
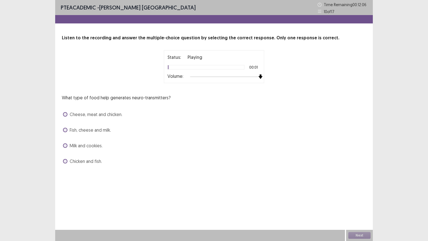
click at [260, 77] on div at bounding box center [225, 76] width 71 height 4
click at [85, 159] on span "Chicken and fish." at bounding box center [86, 161] width 32 height 7
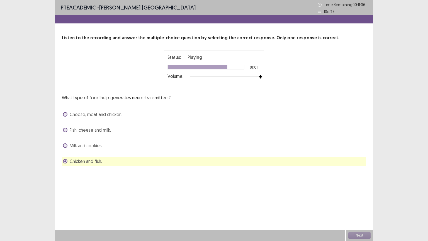
click at [98, 130] on span "Fish, cheese and milk." at bounding box center [90, 130] width 41 height 7
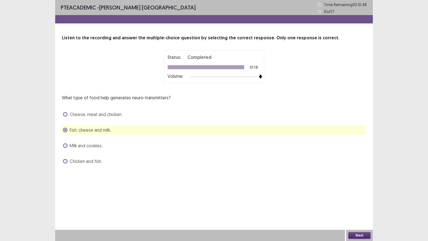
click at [358, 203] on button "Next" at bounding box center [359, 235] width 22 height 7
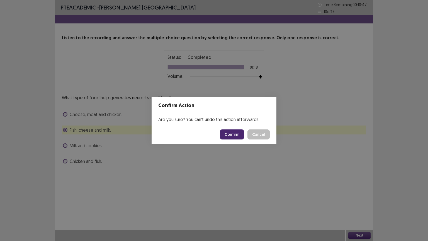
click at [232, 131] on button "Confirm" at bounding box center [232, 134] width 24 height 10
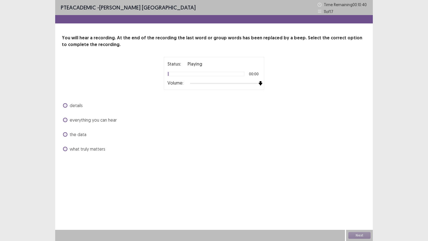
click at [259, 83] on div at bounding box center [225, 83] width 71 height 4
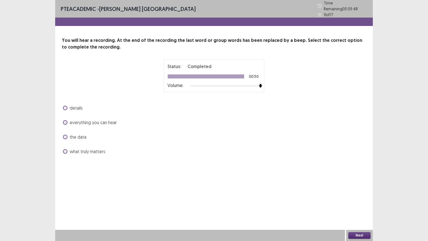
click at [81, 149] on span "what truly matters" at bounding box center [88, 151] width 36 height 7
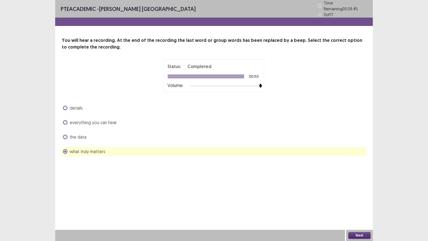
click at [357, 203] on button "Next" at bounding box center [359, 235] width 22 height 7
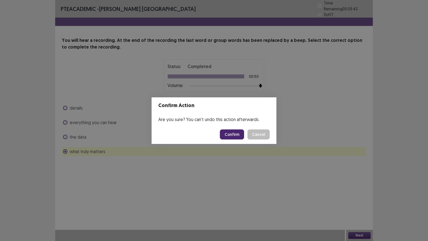
click at [228, 132] on button "Confirm" at bounding box center [232, 134] width 24 height 10
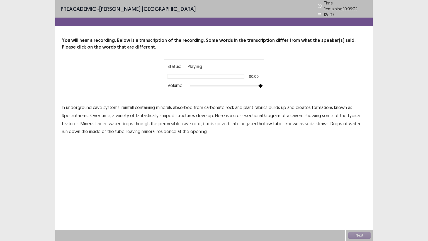
click at [258, 84] on div at bounding box center [225, 86] width 71 height 4
click at [305, 105] on span "creates" at bounding box center [303, 107] width 15 height 7
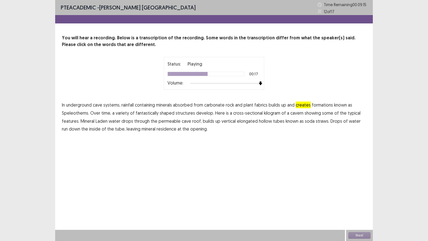
click at [270, 113] on span "kilogram" at bounding box center [272, 113] width 16 height 7
click at [129, 122] on span "drops" at bounding box center [128, 121] width 12 height 7
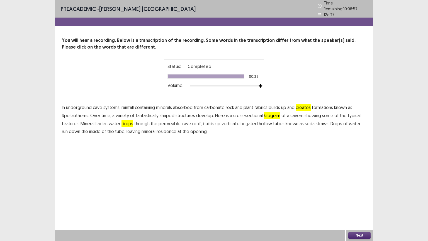
click at [354, 203] on button "Next" at bounding box center [359, 235] width 22 height 7
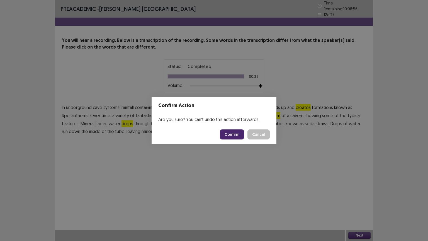
click at [231, 130] on footer "Confirm Cancel" at bounding box center [214, 134] width 125 height 19
click at [231, 130] on button "Confirm" at bounding box center [232, 134] width 24 height 10
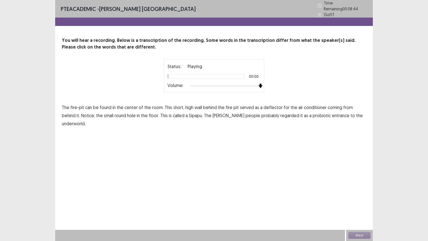
click at [260, 84] on div at bounding box center [225, 86] width 71 height 4
click at [186, 104] on span "high" at bounding box center [189, 107] width 8 height 7
click at [307, 104] on span "conditioner" at bounding box center [315, 107] width 23 height 7
click at [313, 113] on span "probiotic" at bounding box center [322, 115] width 18 height 7
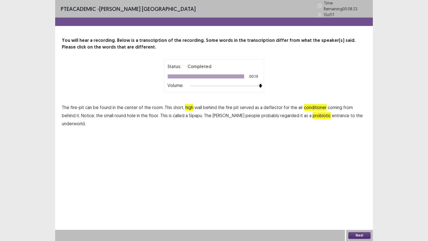
click at [357, 203] on button "Next" at bounding box center [359, 235] width 22 height 7
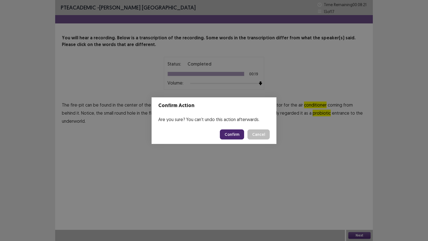
click at [237, 135] on button "Confirm" at bounding box center [232, 134] width 24 height 10
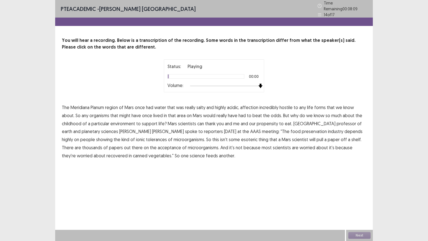
click at [259, 84] on div at bounding box center [225, 86] width 71 height 4
click at [253, 105] on span "affection" at bounding box center [249, 107] width 18 height 7
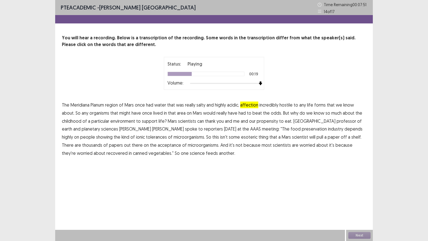
click at [78, 120] on span "childhood" at bounding box center [72, 121] width 20 height 7
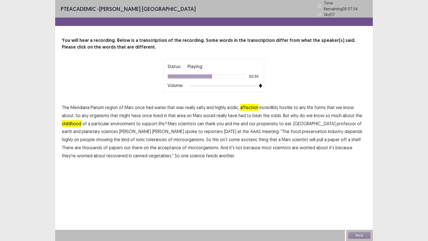
click at [113, 136] on span "showing" at bounding box center [104, 139] width 16 height 7
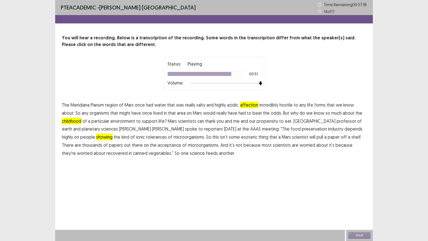
click at [158, 145] on span "acceptance" at bounding box center [169, 145] width 23 height 7
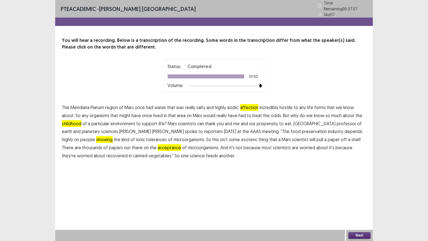
click at [357, 203] on button "Next" at bounding box center [359, 235] width 22 height 7
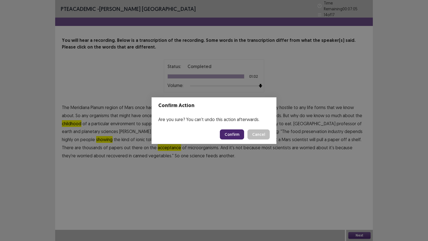
click at [237, 135] on button "Confirm" at bounding box center [232, 134] width 24 height 10
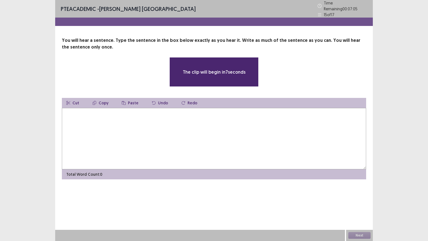
click at [165, 129] on textarea at bounding box center [214, 138] width 304 height 61
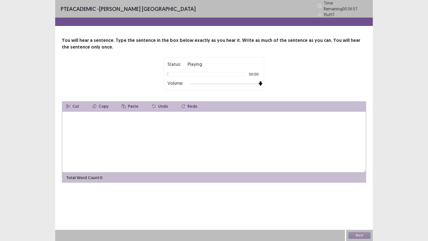
click at [260, 81] on div at bounding box center [225, 83] width 71 height 4
click at [174, 122] on textarea at bounding box center [214, 141] width 304 height 61
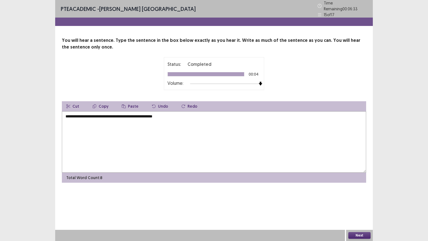
click at [75, 114] on textarea "**********" at bounding box center [214, 141] width 304 height 61
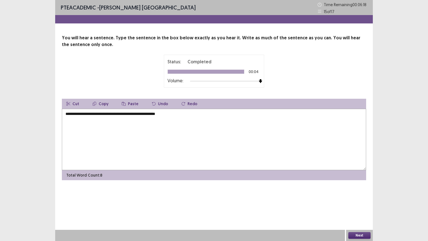
type textarea "**********"
click at [364, 203] on button "Next" at bounding box center [359, 235] width 22 height 7
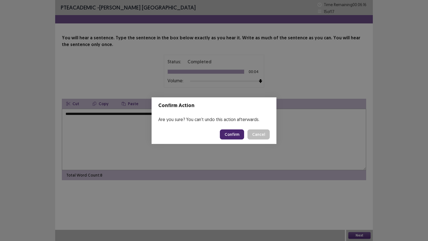
click at [233, 133] on button "Confirm" at bounding box center [232, 134] width 24 height 10
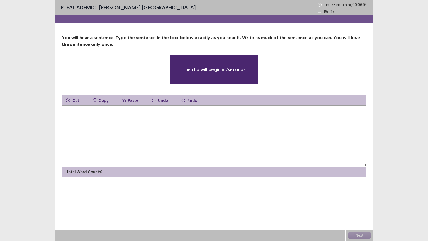
click at [177, 129] on textarea at bounding box center [214, 135] width 304 height 61
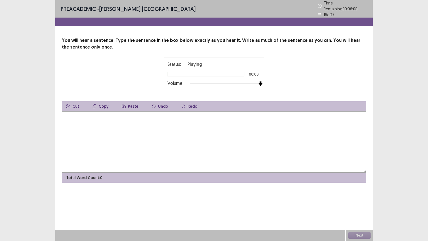
click at [260, 81] on div at bounding box center [225, 83] width 71 height 4
click at [155, 142] on textarea at bounding box center [214, 141] width 304 height 61
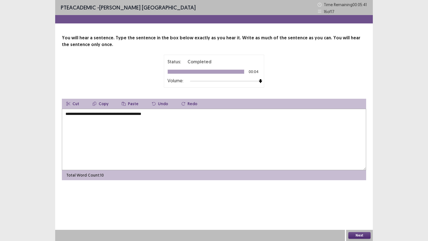
click at [86, 113] on textarea "**********" at bounding box center [214, 139] width 304 height 61
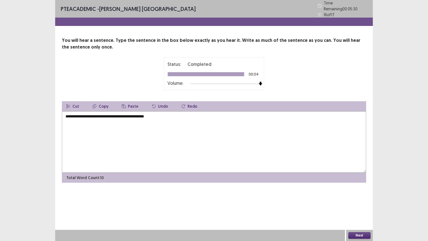
click at [168, 113] on textarea "**********" at bounding box center [214, 141] width 304 height 61
type textarea "**********"
click at [359, 203] on button "Next" at bounding box center [359, 235] width 22 height 7
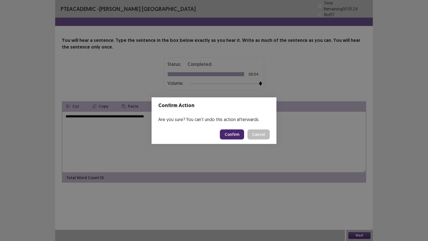
click at [233, 133] on button "Confirm" at bounding box center [232, 134] width 24 height 10
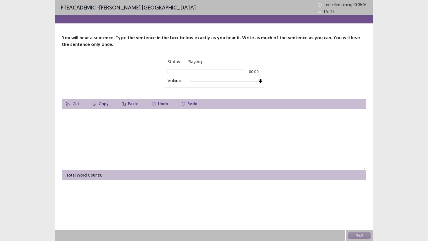
click at [259, 80] on div at bounding box center [225, 81] width 71 height 4
click at [134, 130] on textarea at bounding box center [214, 139] width 304 height 61
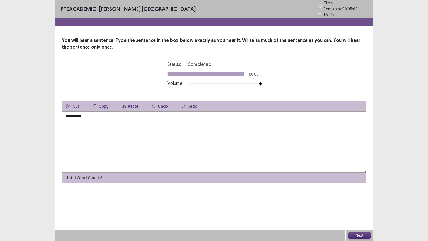
type textarea "**********"
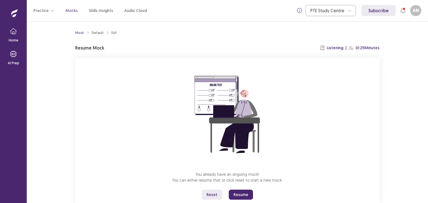
click at [244, 193] on button "Resume" at bounding box center [241, 195] width 24 height 10
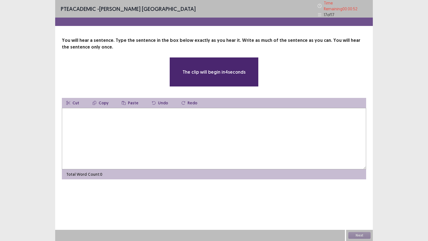
click at [204, 118] on textarea at bounding box center [214, 138] width 304 height 61
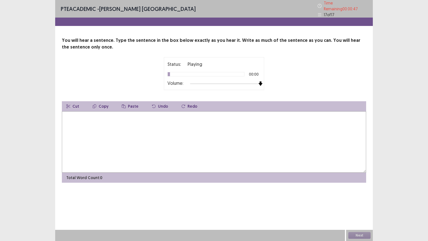
click at [260, 81] on div at bounding box center [225, 83] width 71 height 4
click at [171, 124] on textarea at bounding box center [214, 141] width 304 height 61
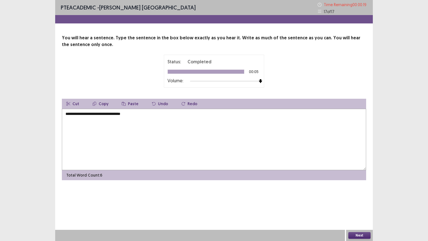
click at [84, 114] on textarea "**********" at bounding box center [214, 139] width 304 height 61
click at [102, 114] on textarea "**********" at bounding box center [214, 139] width 304 height 61
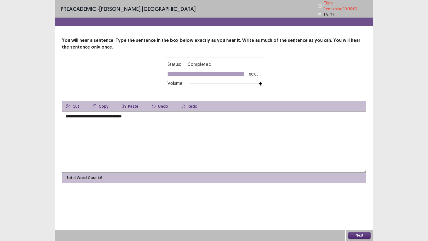
type textarea "**********"
click at [363, 203] on button "Next" at bounding box center [359, 235] width 22 height 7
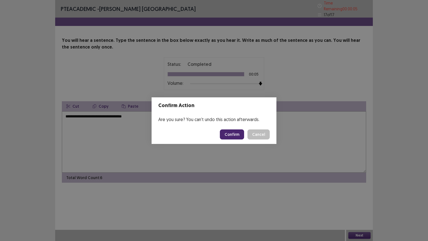
click at [239, 134] on button "Confirm" at bounding box center [232, 134] width 24 height 10
